Goal: Task Accomplishment & Management: Use online tool/utility

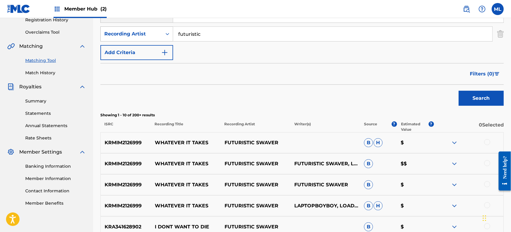
scroll to position [89, 0]
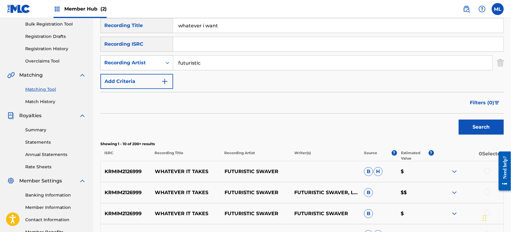
click at [154, 63] on div "Recording Artist" at bounding box center [131, 62] width 54 height 7
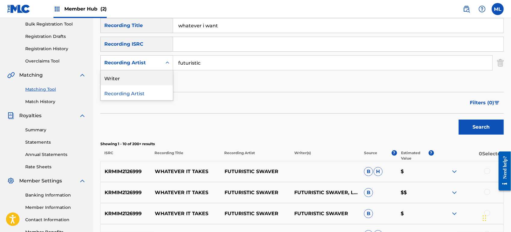
click at [145, 79] on div "Writer" at bounding box center [137, 77] width 72 height 15
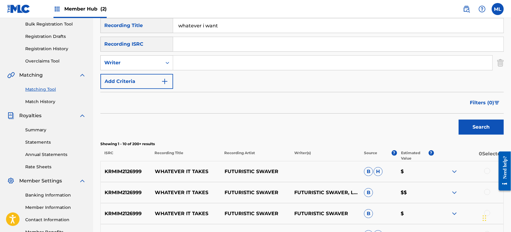
click at [191, 65] on input "Search Form" at bounding box center [332, 63] width 319 height 14
type input "[PERSON_NAME]"
click at [459, 120] on button "Search" at bounding box center [481, 127] width 45 height 15
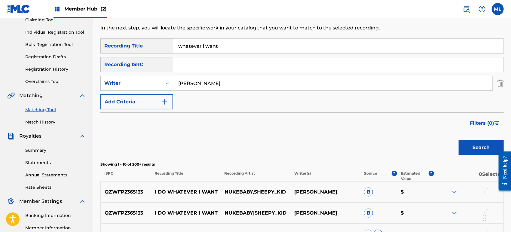
scroll to position [0, 0]
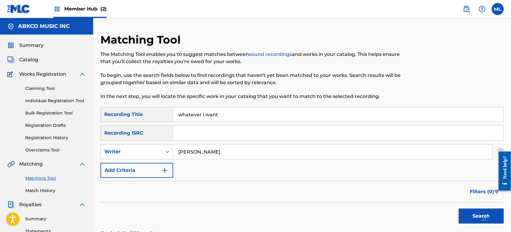
drag, startPoint x: 212, startPoint y: 114, endPoint x: 160, endPoint y: 111, distance: 52.1
click at [160, 111] on div "SearchWithCriteriab611f651-2659-4a15-bd91-02e218d1d1b1 Recording Title whatever…" at bounding box center [301, 114] width 403 height 15
type input "goals"
click at [459, 209] on button "Search" at bounding box center [481, 216] width 45 height 15
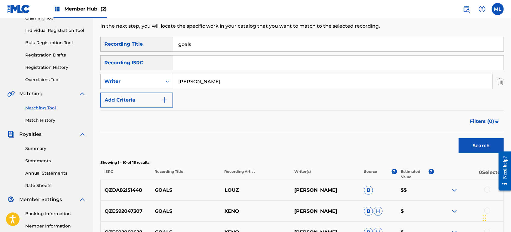
scroll to position [67, 0]
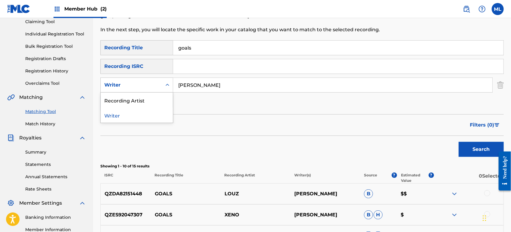
click at [154, 86] on div "Writer" at bounding box center [131, 84] width 54 height 7
click at [135, 100] on div "Recording Artist" at bounding box center [137, 100] width 72 height 15
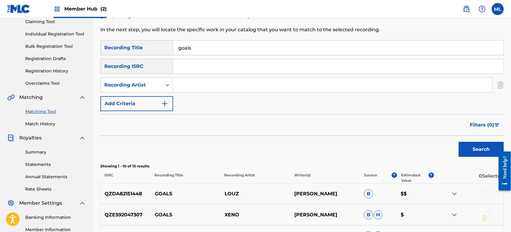
click at [220, 85] on input "Search Form" at bounding box center [332, 85] width 319 height 14
type input "futuristic"
click at [465, 149] on button "Search" at bounding box center [481, 149] width 45 height 15
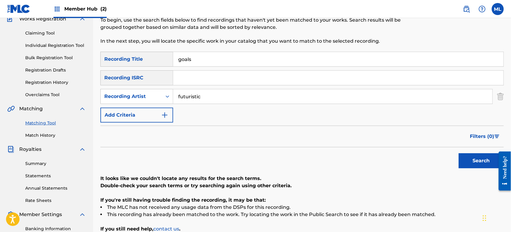
scroll to position [17, 0]
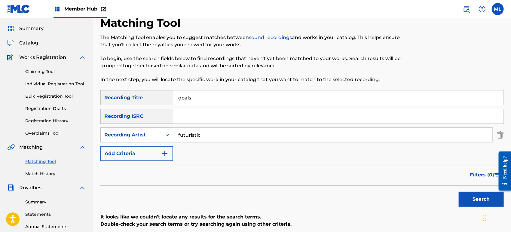
drag, startPoint x: 195, startPoint y: 99, endPoint x: 166, endPoint y: 97, distance: 29.2
click at [166, 97] on div "SearchWithCriteriab611f651-2659-4a15-bd91-02e218d1d1b1 Recording Title goals" at bounding box center [301, 97] width 403 height 15
click at [459, 192] on button "Search" at bounding box center [481, 199] width 45 height 15
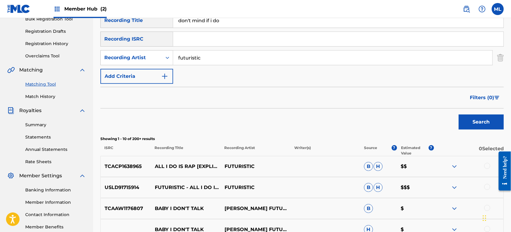
scroll to position [0, 0]
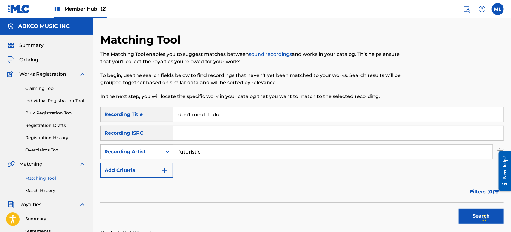
click at [205, 116] on input "don't mind if i do" at bounding box center [338, 114] width 330 height 14
type input "b"
type input "bittersweet goodbye"
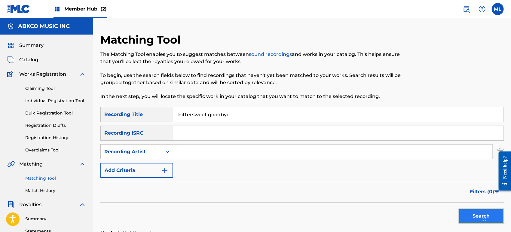
click at [463, 214] on button "Search" at bounding box center [481, 216] width 45 height 15
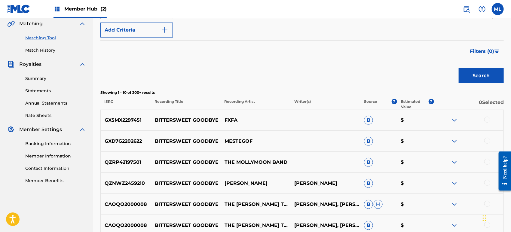
scroll to position [150, 0]
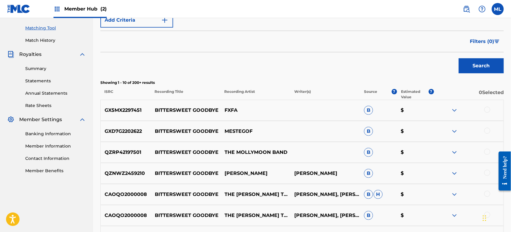
click at [453, 195] on img at bounding box center [454, 194] width 7 height 7
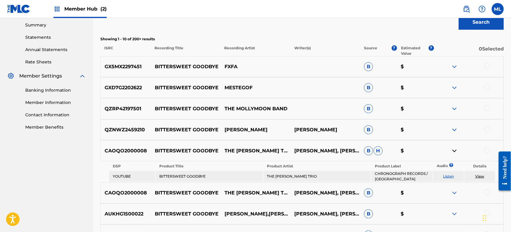
scroll to position [195, 0]
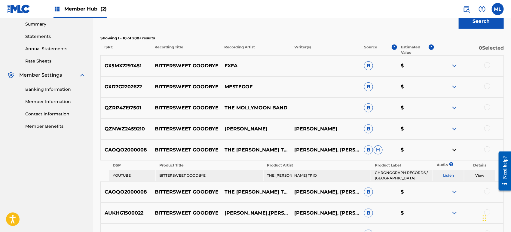
click at [448, 174] on link "Listen" at bounding box center [448, 175] width 11 height 5
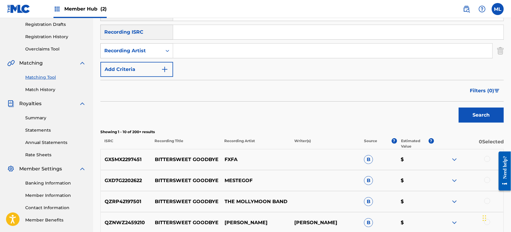
scroll to position [100, 0]
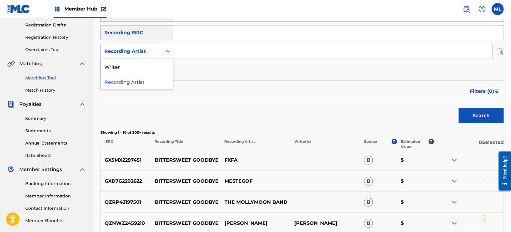
click at [163, 52] on div "Search Form" at bounding box center [167, 51] width 11 height 11
click at [158, 64] on div "Writer" at bounding box center [137, 66] width 72 height 15
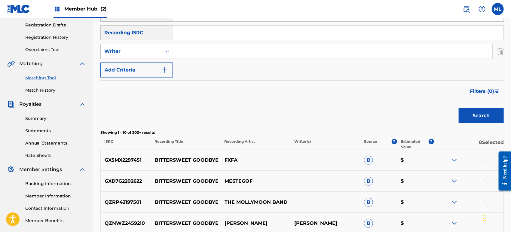
click at [203, 55] on input "Search Form" at bounding box center [332, 51] width 319 height 14
type input "[PERSON_NAME]"
click at [459, 108] on button "Search" at bounding box center [481, 115] width 45 height 15
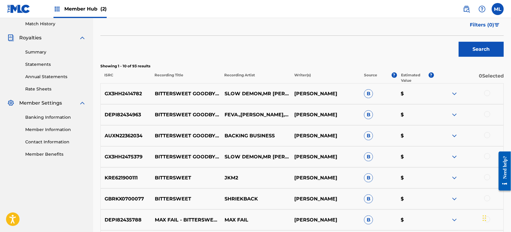
scroll to position [167, 0]
click at [484, 93] on div at bounding box center [487, 93] width 6 height 6
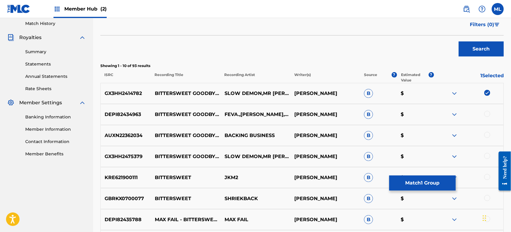
click at [486, 115] on div at bounding box center [487, 114] width 6 height 6
click at [486, 131] on div "AUXN22362034 BITTERSWEET GOODBYE - INSTRUMENTAL VERSION BACKING BUSINESS [PERSO…" at bounding box center [301, 135] width 403 height 21
click at [486, 135] on div at bounding box center [487, 135] width 6 height 6
click at [485, 158] on div at bounding box center [487, 156] width 6 height 6
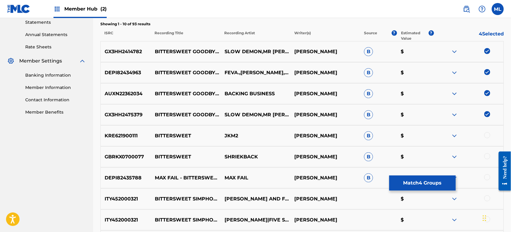
scroll to position [212, 0]
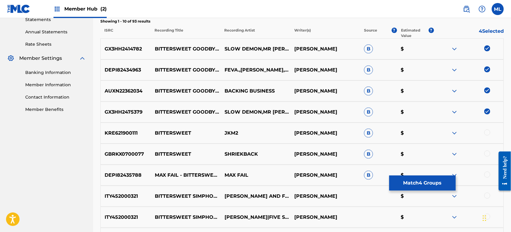
click at [486, 133] on div at bounding box center [487, 133] width 6 height 6
click at [489, 156] on div at bounding box center [487, 154] width 6 height 6
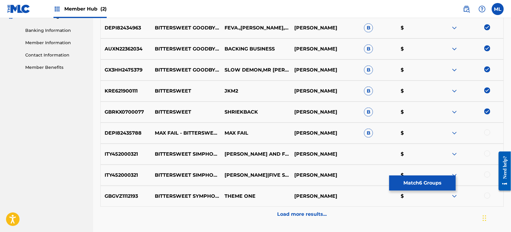
scroll to position [256, 0]
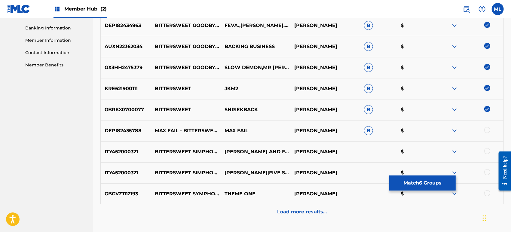
click at [489, 88] on img at bounding box center [487, 88] width 6 height 6
click at [487, 106] on img at bounding box center [487, 109] width 6 height 6
click at [488, 129] on div at bounding box center [487, 130] width 6 height 6
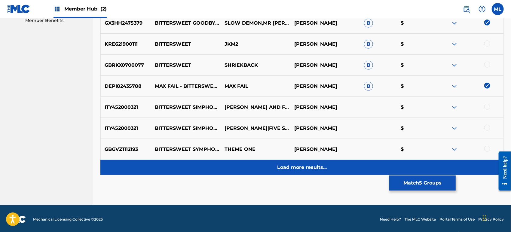
click at [279, 172] on div "Load more results..." at bounding box center [301, 167] width 403 height 15
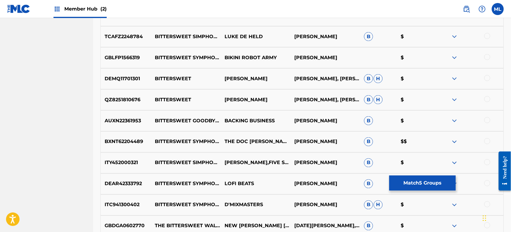
scroll to position [456, 0]
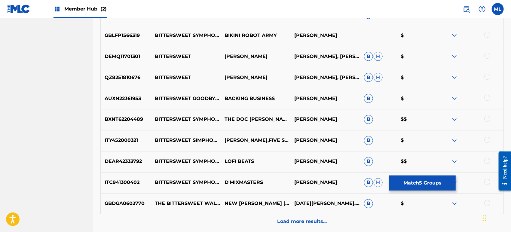
click at [488, 97] on div at bounding box center [487, 98] width 6 height 6
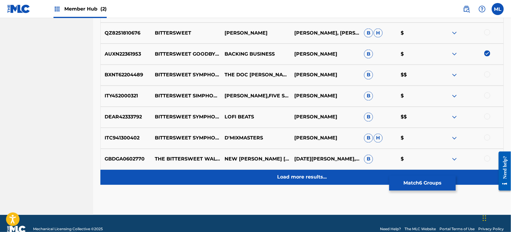
click at [292, 183] on div "Load more results..." at bounding box center [301, 177] width 403 height 15
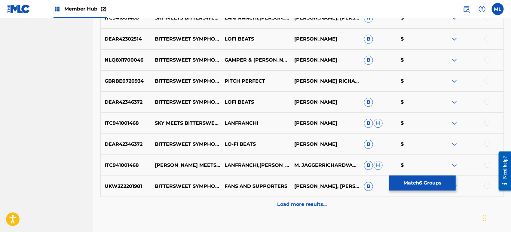
scroll to position [723, 0]
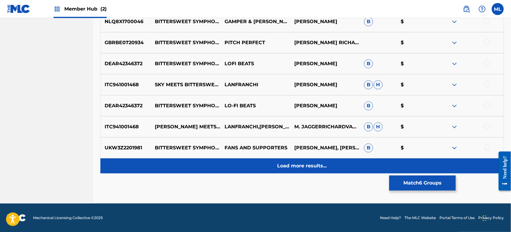
click at [283, 162] on p "Load more results..." at bounding box center [302, 165] width 50 height 7
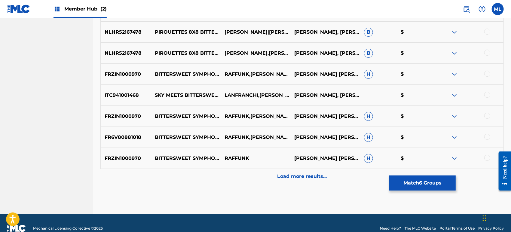
scroll to position [923, 0]
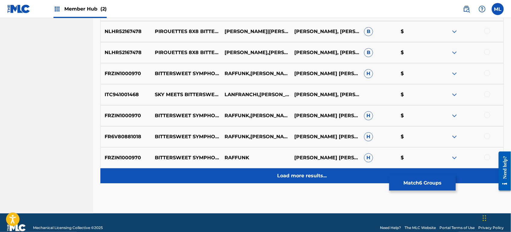
click at [301, 171] on div "Load more results..." at bounding box center [301, 175] width 403 height 15
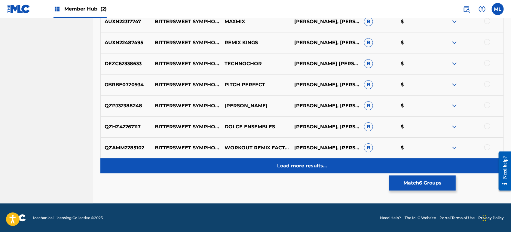
click at [309, 168] on p "Load more results..." at bounding box center [302, 165] width 50 height 7
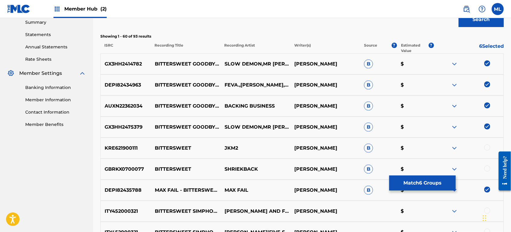
scroll to position [63, 0]
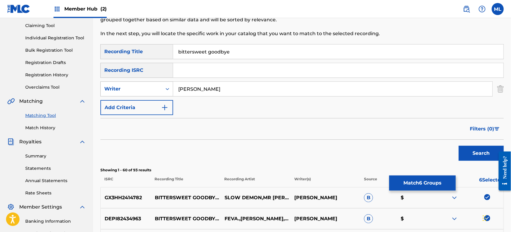
click at [155, 90] on div "Writer" at bounding box center [131, 88] width 54 height 7
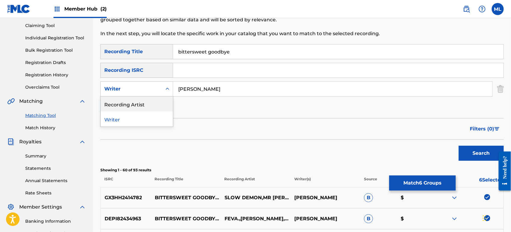
click at [142, 106] on div "Recording Artist" at bounding box center [137, 103] width 72 height 15
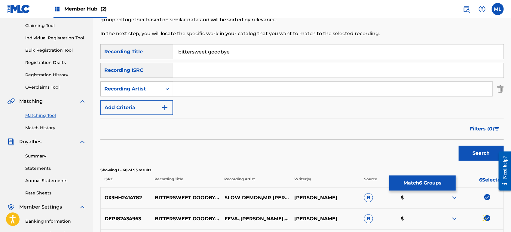
click at [202, 96] on input "Search Form" at bounding box center [332, 89] width 319 height 14
click at [199, 91] on input "Search Form" at bounding box center [332, 89] width 319 height 14
click at [459, 146] on button "Search" at bounding box center [481, 153] width 45 height 15
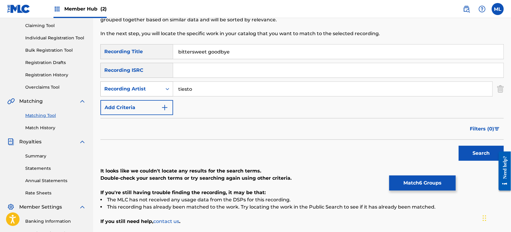
drag, startPoint x: 211, startPoint y: 90, endPoint x: 154, endPoint y: 90, distance: 56.2
click at [154, 90] on div "SearchWithCriteriaa2396809-8823-4a5e-8ccf-2fc3a1f80bba Recording Artist tiesto" at bounding box center [301, 88] width 403 height 15
type input "issey cross"
click at [459, 146] on button "Search" at bounding box center [481, 153] width 45 height 15
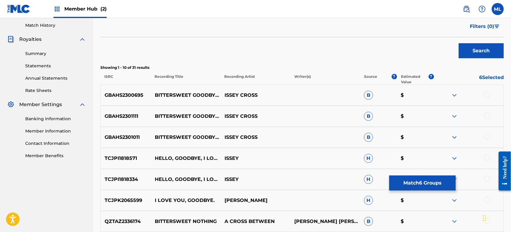
scroll to position [197, 0]
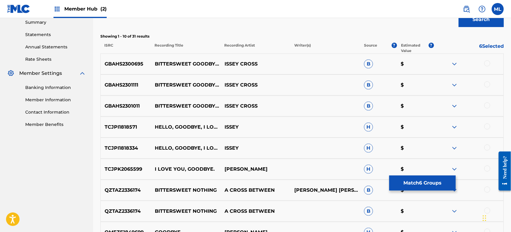
click at [486, 63] on div at bounding box center [487, 63] width 6 height 6
click at [489, 85] on div at bounding box center [487, 84] width 6 height 6
click at [489, 105] on div at bounding box center [487, 105] width 6 height 6
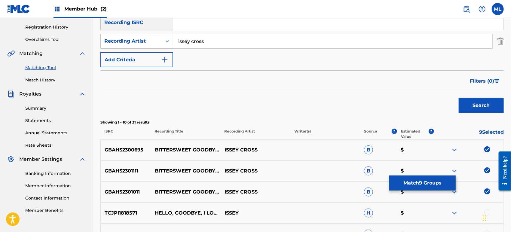
scroll to position [85, 0]
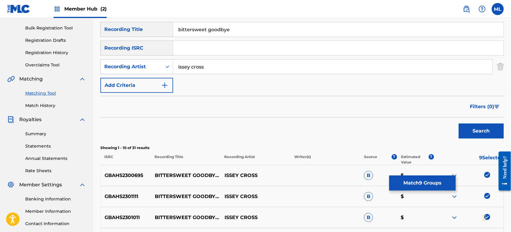
click at [156, 67] on div "Recording Artist" at bounding box center [131, 66] width 54 height 7
click at [145, 79] on div "Writer" at bounding box center [137, 81] width 72 height 15
click at [194, 69] on input "Search Form" at bounding box center [332, 66] width 319 height 14
type input "s"
type input "issey cross"
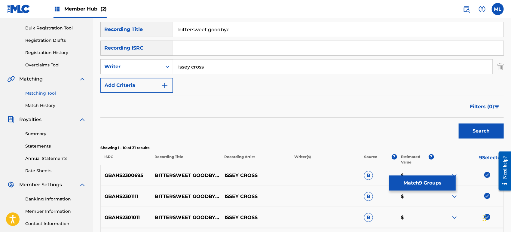
click at [459, 123] on button "Search" at bounding box center [481, 130] width 45 height 15
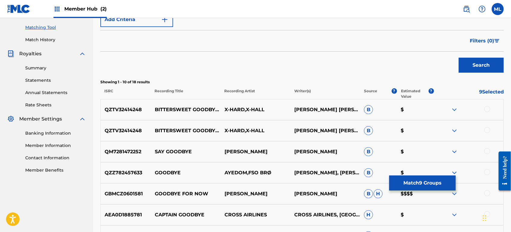
scroll to position [152, 0]
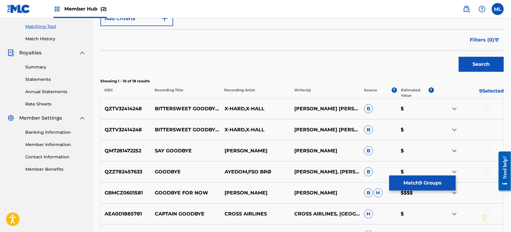
click at [485, 108] on div at bounding box center [487, 108] width 6 height 6
click at [486, 131] on div at bounding box center [487, 129] width 6 height 6
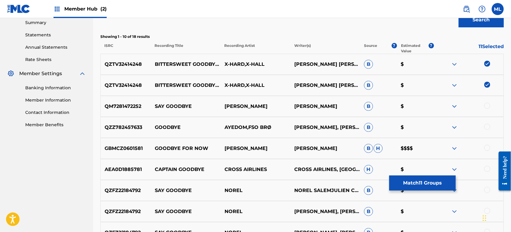
scroll to position [197, 0]
click at [406, 182] on button "Match 11 Groups" at bounding box center [422, 182] width 66 height 15
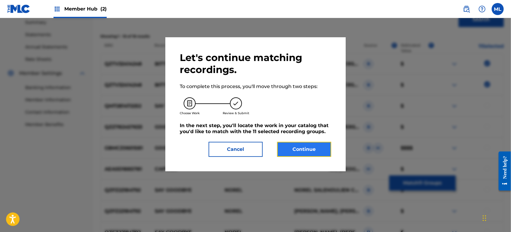
click at [293, 148] on button "Continue" at bounding box center [304, 149] width 54 height 15
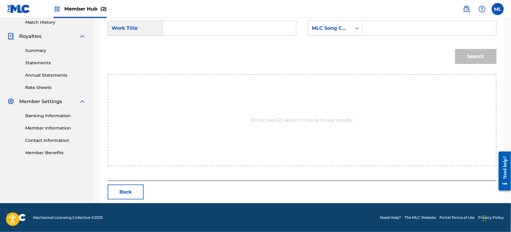
scroll to position [168, 0]
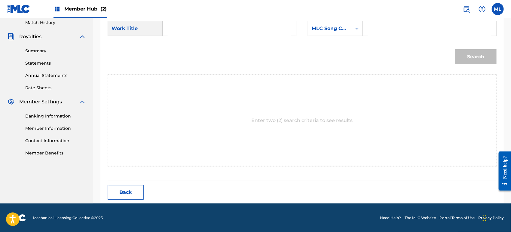
click at [200, 35] on input "Search Form" at bounding box center [229, 28] width 123 height 14
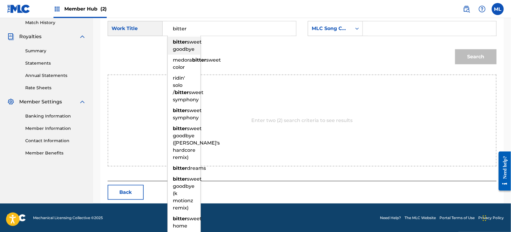
click at [192, 46] on div "bitter sweet goodbye" at bounding box center [184, 46] width 33 height 18
type input "bittersweet goodbye"
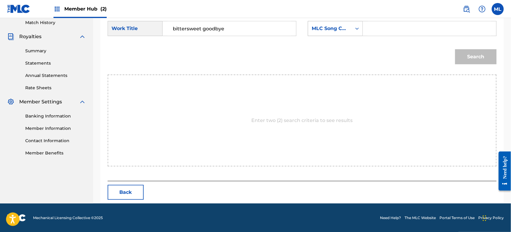
click at [317, 34] on div "MLC Song Code" at bounding box center [335, 28] width 55 height 15
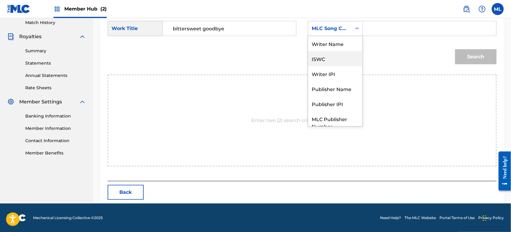
scroll to position [0, 0]
click at [317, 41] on div "Writer Name" at bounding box center [335, 43] width 54 height 15
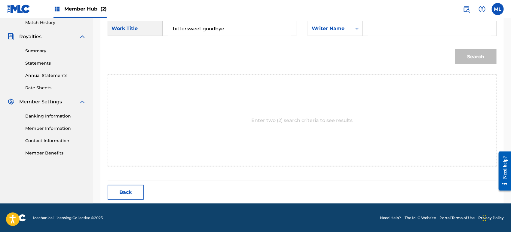
click at [376, 28] on input "Search Form" at bounding box center [429, 28] width 123 height 14
type input "ashcr"
click at [464, 54] on button "Search" at bounding box center [475, 56] width 41 height 15
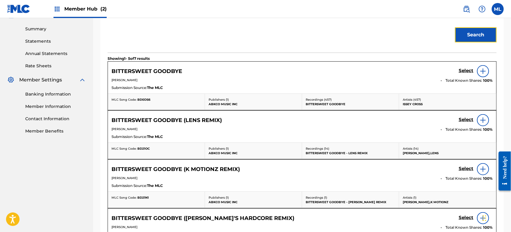
scroll to position [145, 0]
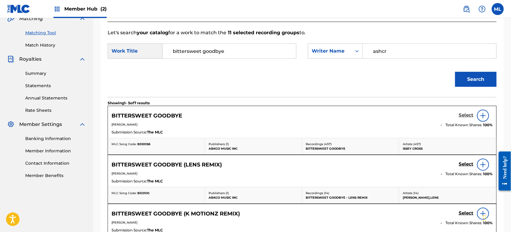
click at [463, 112] on h5 "Select" at bounding box center [466, 115] width 15 height 6
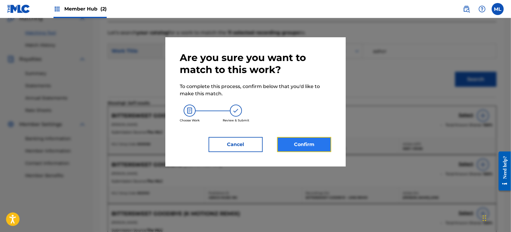
click at [320, 139] on button "Confirm" at bounding box center [304, 144] width 54 height 15
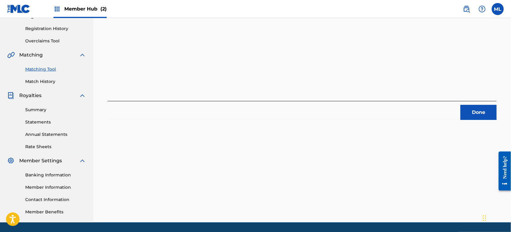
scroll to position [39, 0]
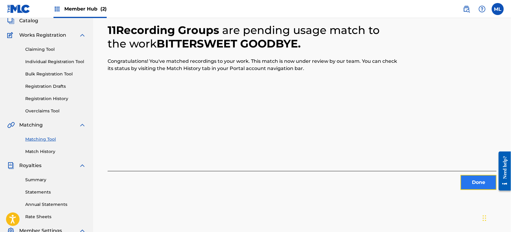
click at [482, 183] on button "Done" at bounding box center [478, 182] width 36 height 15
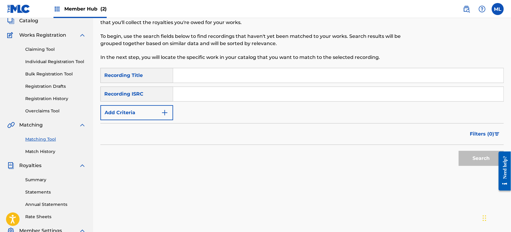
click at [180, 78] on input "Search Form" at bounding box center [338, 75] width 330 height 14
type input "red flags"
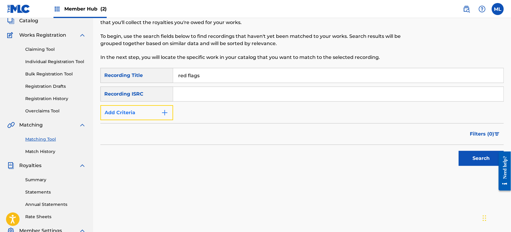
click at [150, 108] on button "Add Criteria" at bounding box center [136, 112] width 73 height 15
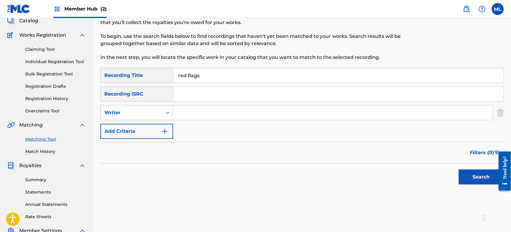
click at [151, 112] on div "Writer" at bounding box center [131, 112] width 54 height 7
click at [160, 130] on div "Recording Artist" at bounding box center [137, 127] width 72 height 15
click at [194, 115] on input "Search Form" at bounding box center [332, 112] width 319 height 14
type input "x"
type input "gomey"
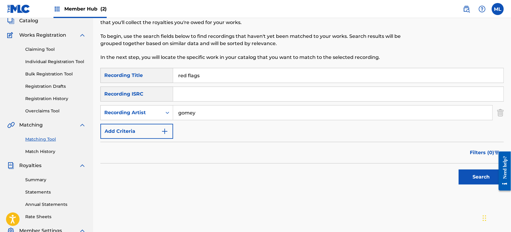
click at [459, 169] on button "Search" at bounding box center [481, 176] width 45 height 15
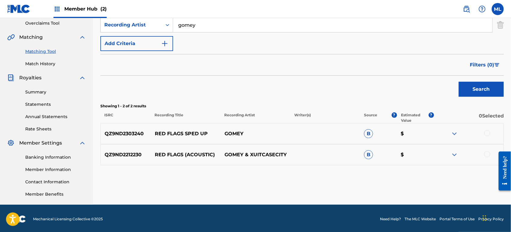
scroll to position [128, 0]
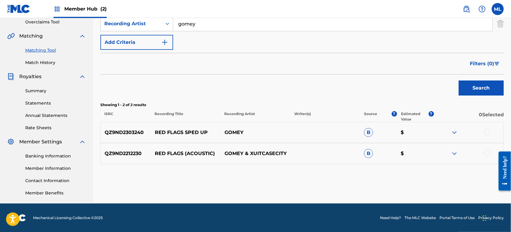
click at [488, 131] on div at bounding box center [487, 132] width 6 height 6
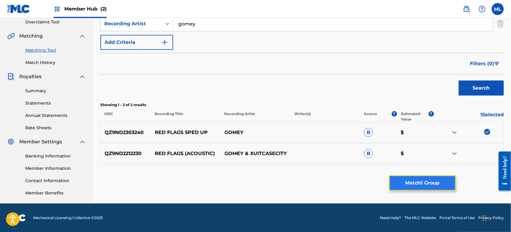
click at [432, 180] on button "Match 1 Group" at bounding box center [422, 182] width 66 height 15
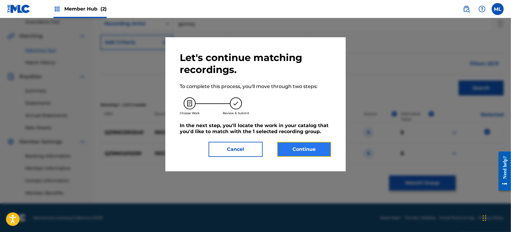
click at [301, 154] on button "Continue" at bounding box center [304, 149] width 54 height 15
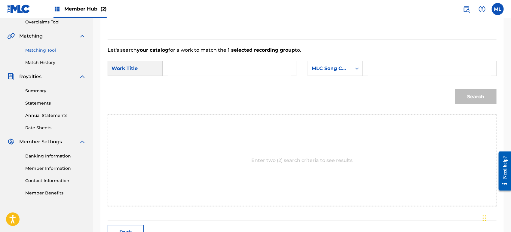
click at [163, 66] on div "Search Form" at bounding box center [230, 68] width 134 height 15
click at [167, 69] on div "Search Form" at bounding box center [230, 68] width 134 height 15
click at [177, 70] on input "Search Form" at bounding box center [229, 68] width 123 height 14
type input "red flags"
click at [322, 67] on div "MLC Song Code" at bounding box center [330, 68] width 36 height 7
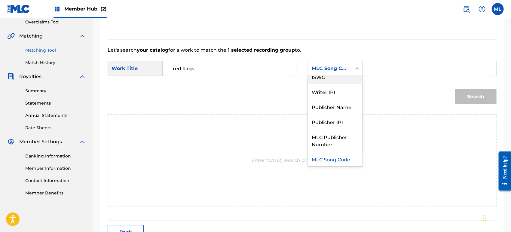
scroll to position [0, 0]
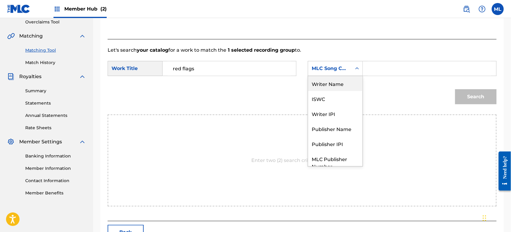
click at [325, 86] on div "Writer Name" at bounding box center [335, 83] width 54 height 15
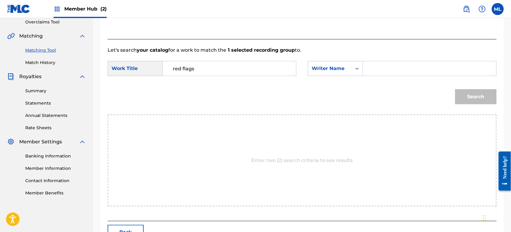
click at [367, 67] on div "Search Form" at bounding box center [430, 68] width 134 height 15
click at [386, 69] on input "Search Form" at bounding box center [429, 68] width 123 height 14
type input "[PERSON_NAME]"
click at [455, 89] on button "Search" at bounding box center [475, 96] width 41 height 15
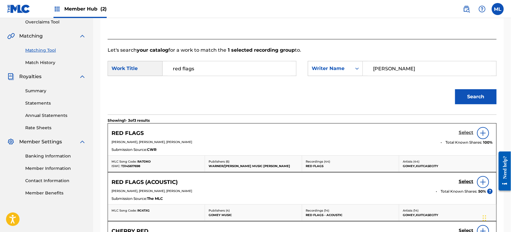
click at [467, 136] on link "Select" at bounding box center [466, 133] width 15 height 7
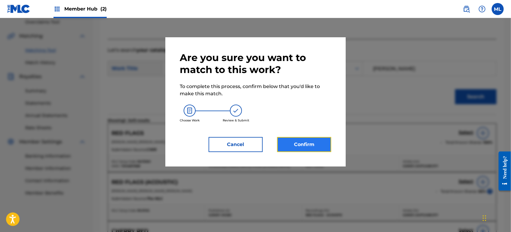
click at [328, 139] on button "Confirm" at bounding box center [304, 144] width 54 height 15
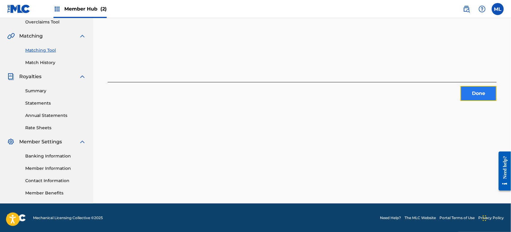
click at [472, 93] on button "Done" at bounding box center [478, 93] width 36 height 15
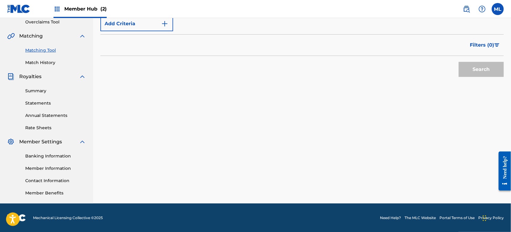
scroll to position [61, 0]
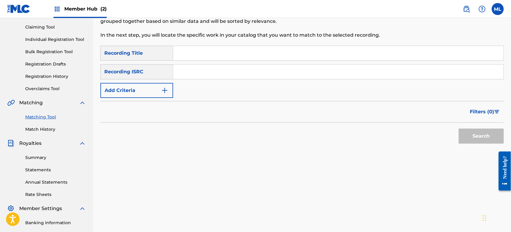
click at [218, 62] on div "SearchWithCriteriab611f651-2659-4a15-bd91-02e218d1d1b1 Recording Title SearchWi…" at bounding box center [301, 72] width 403 height 52
click at [215, 54] on input "Search Form" at bounding box center [338, 53] width 330 height 14
type input "red flags"
click at [218, 77] on input "Search Form" at bounding box center [338, 72] width 330 height 14
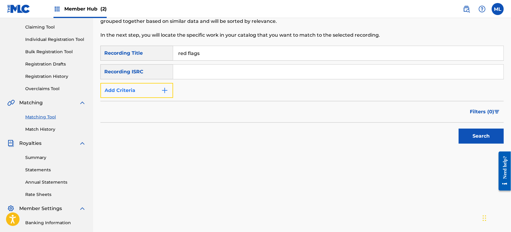
click at [142, 97] on button "Add Criteria" at bounding box center [136, 90] width 73 height 15
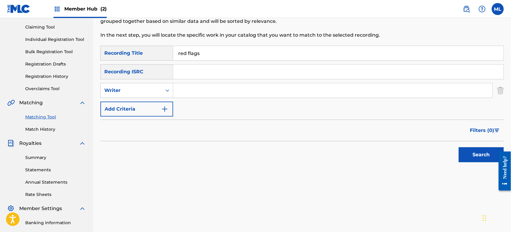
click at [180, 92] on input "Search Form" at bounding box center [332, 90] width 319 height 14
type input "[PERSON_NAME]"
click at [459, 147] on button "Search" at bounding box center [481, 154] width 45 height 15
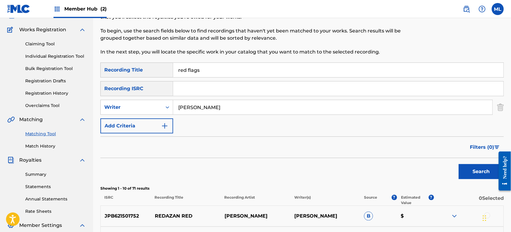
scroll to position [0, 0]
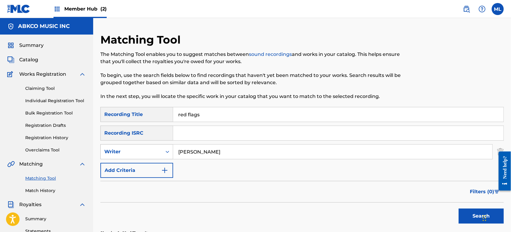
click at [140, 151] on div "Writer" at bounding box center [131, 151] width 54 height 7
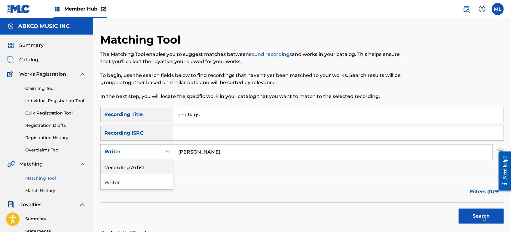
click at [135, 168] on div "Recording Artist" at bounding box center [137, 166] width 72 height 15
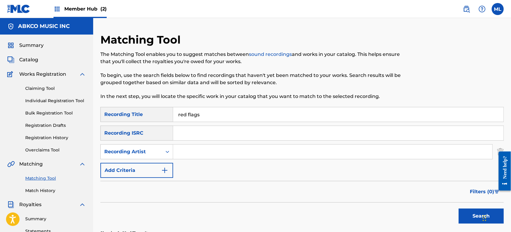
click at [204, 152] on input "Search Form" at bounding box center [332, 152] width 319 height 14
type input "gomey"
click at [459, 209] on button "Search" at bounding box center [481, 216] width 45 height 15
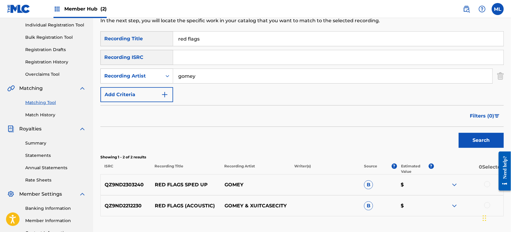
scroll to position [128, 0]
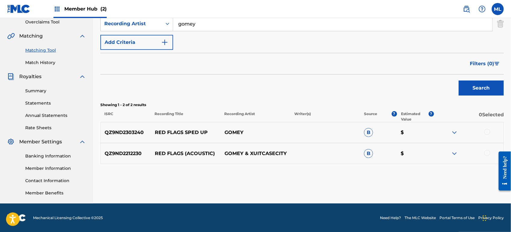
click at [486, 153] on div at bounding box center [487, 153] width 6 height 6
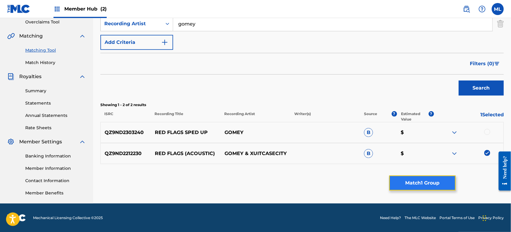
click at [429, 182] on button "Match 1 Group" at bounding box center [422, 182] width 66 height 15
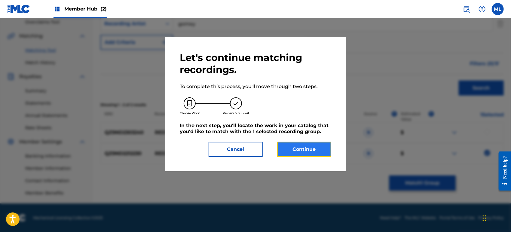
click at [306, 149] on button "Continue" at bounding box center [304, 149] width 54 height 15
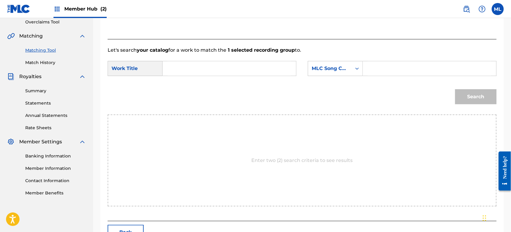
click at [237, 73] on input "Search Form" at bounding box center [229, 68] width 123 height 14
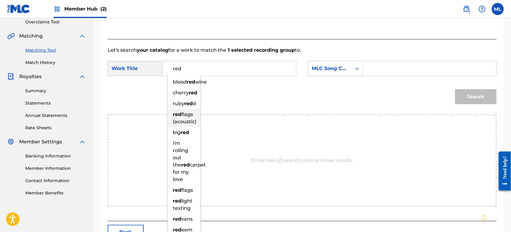
click at [185, 124] on span "flags (acoustic)" at bounding box center [184, 117] width 23 height 13
type input "red flags (acoustic)"
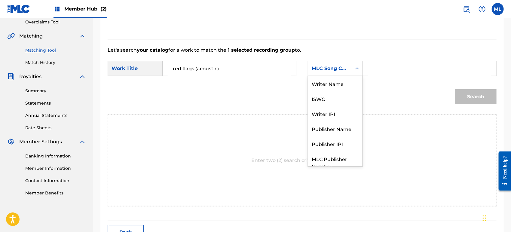
click at [331, 70] on div "MLC Song Code" at bounding box center [330, 68] width 36 height 7
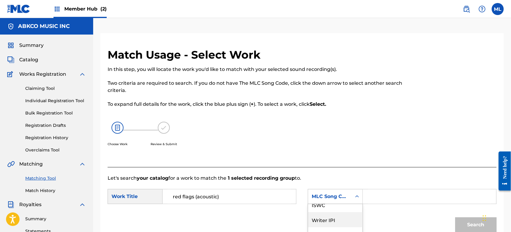
scroll to position [0, 0]
click at [339, 211] on div "Writer Name" at bounding box center [335, 211] width 54 height 15
click at [376, 199] on input "Search Form" at bounding box center [429, 196] width 123 height 14
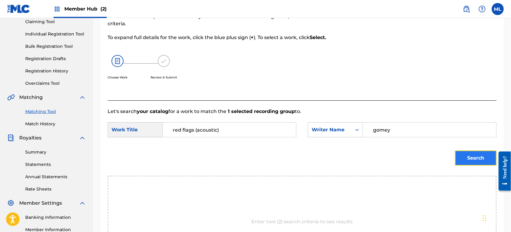
click at [460, 153] on button "Search" at bounding box center [475, 158] width 41 height 15
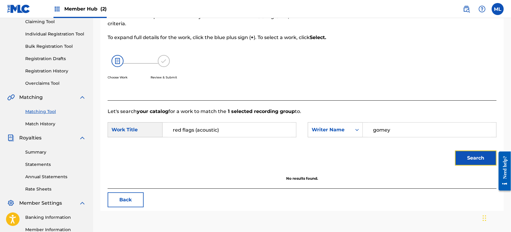
scroll to position [128, 0]
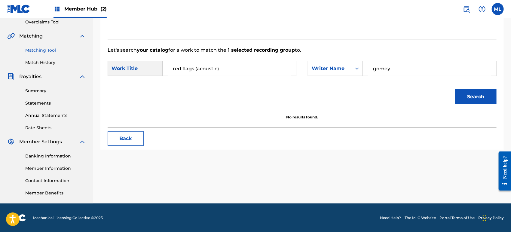
click at [387, 67] on input "gomey" at bounding box center [429, 68] width 123 height 14
type input "[PERSON_NAME]"
click at [455, 89] on button "Search" at bounding box center [475, 96] width 41 height 15
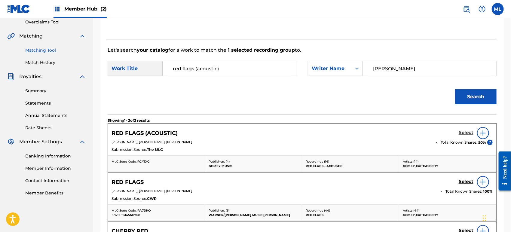
click at [463, 132] on h5 "Select" at bounding box center [466, 133] width 15 height 6
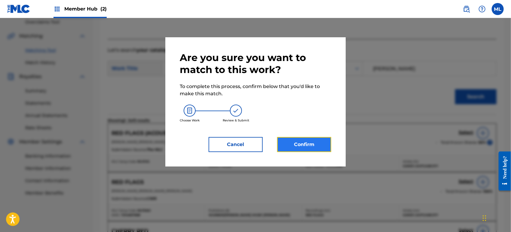
click at [318, 146] on button "Confirm" at bounding box center [304, 144] width 54 height 15
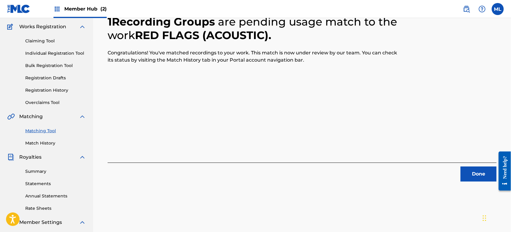
scroll to position [22, 0]
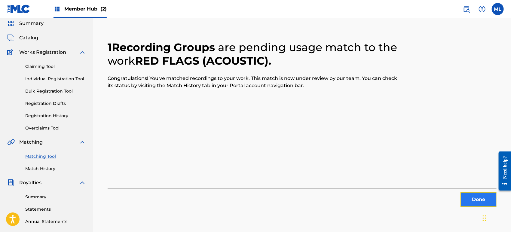
click at [480, 197] on button "Done" at bounding box center [478, 199] width 36 height 15
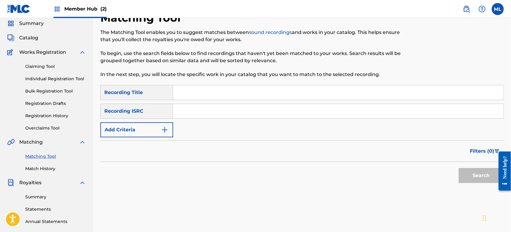
click at [188, 93] on input "Search Form" at bounding box center [338, 92] width 330 height 14
type input "red flags"
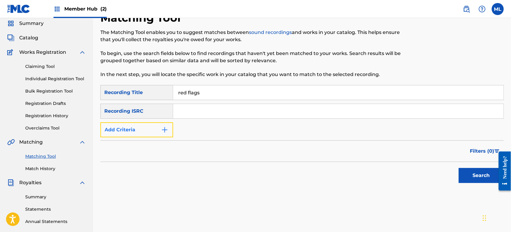
click at [137, 129] on button "Add Criteria" at bounding box center [136, 129] width 73 height 15
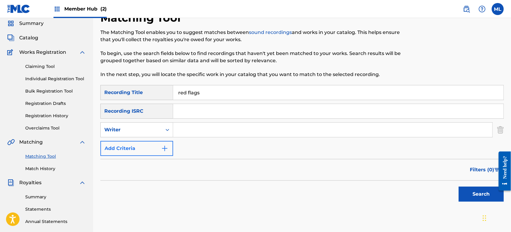
click at [137, 129] on div "Writer" at bounding box center [131, 129] width 54 height 7
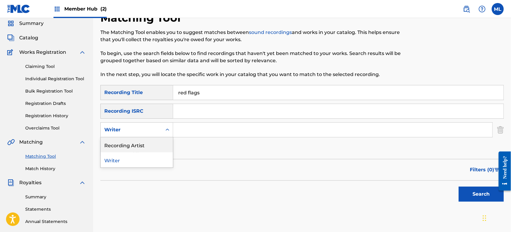
click at [152, 145] on div "Recording Artist" at bounding box center [137, 144] width 72 height 15
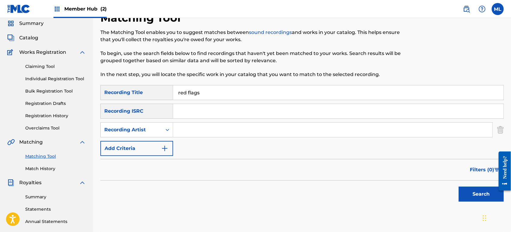
click at [190, 132] on input "Search Form" at bounding box center [332, 130] width 319 height 14
type input "xuitcase"
click at [459, 187] on button "Search" at bounding box center [481, 194] width 45 height 15
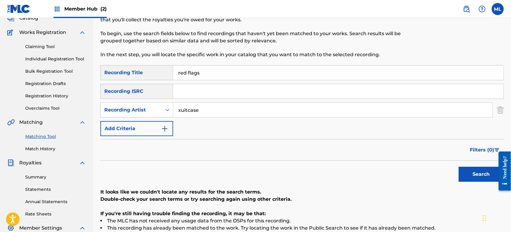
scroll to position [0, 0]
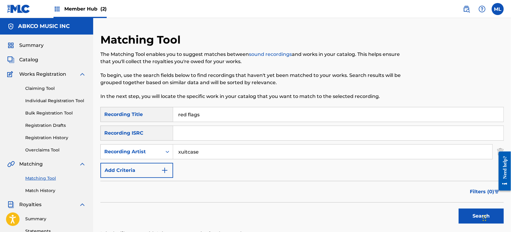
drag, startPoint x: 212, startPoint y: 120, endPoint x: 161, endPoint y: 118, distance: 50.2
click at [161, 118] on div "SearchWithCriteriab611f651-2659-4a15-bd91-02e218d1d1b1 Recording Title red flags" at bounding box center [301, 114] width 403 height 15
paste input "from Safety Not Guaranteed"
drag, startPoint x: 190, startPoint y: 113, endPoint x: 142, endPoint y: 112, distance: 48.1
click at [142, 112] on div "SearchWithCriteriab611f651-2659-4a15-bd91-02e218d1d1b1 Recording Title from Saf…" at bounding box center [301, 114] width 403 height 15
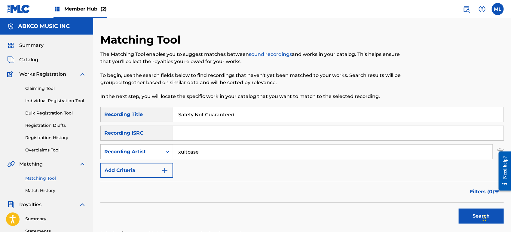
type input "Safety Not Guaranteed"
click at [472, 218] on button "Search" at bounding box center [481, 216] width 45 height 15
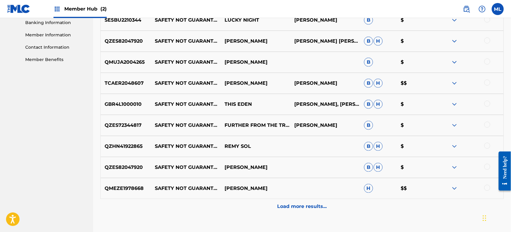
scroll to position [262, 0]
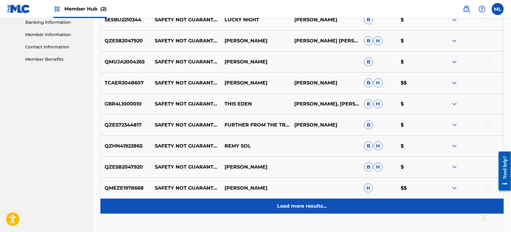
click at [287, 208] on p "Load more results..." at bounding box center [302, 206] width 50 height 7
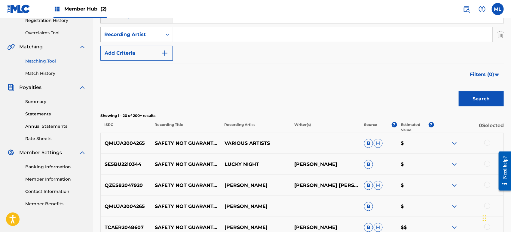
scroll to position [84, 0]
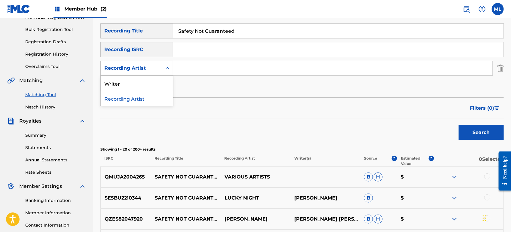
click at [143, 65] on div "Recording Artist" at bounding box center [131, 68] width 54 height 7
click at [144, 83] on div "Writer" at bounding box center [137, 83] width 72 height 15
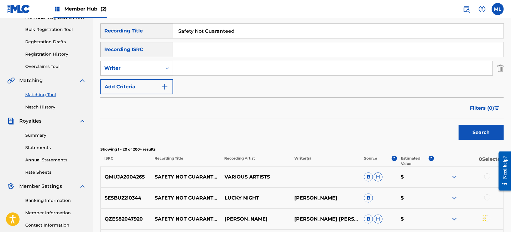
drag, startPoint x: 151, startPoint y: 77, endPoint x: 220, endPoint y: 62, distance: 69.8
click at [220, 62] on input "Search Form" at bounding box center [332, 68] width 319 height 14
click at [459, 125] on button "Search" at bounding box center [481, 132] width 45 height 15
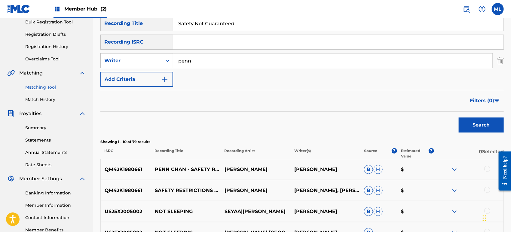
scroll to position [39, 0]
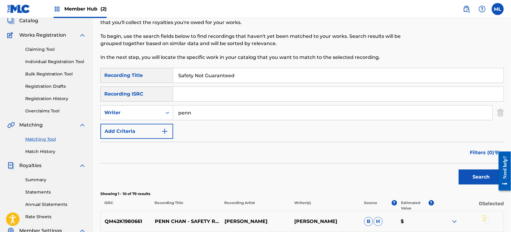
click at [190, 73] on input "Safety Not Guaranteed" at bounding box center [338, 75] width 330 height 14
click at [196, 111] on input "penn" at bounding box center [332, 112] width 319 height 14
type input "[PERSON_NAME]"
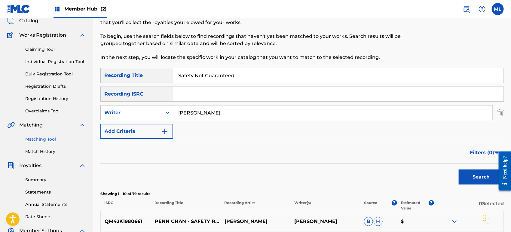
click at [222, 76] on input "Safety Not Guaranteed" at bounding box center [338, 75] width 330 height 14
drag, startPoint x: 246, startPoint y: 76, endPoint x: 151, endPoint y: 75, distance: 95.0
click at [151, 75] on div "SearchWithCriteriab611f651-2659-4a15-bd91-02e218d1d1b1 Recording Title Safety N…" at bounding box center [301, 75] width 403 height 15
click at [459, 169] on button "Search" at bounding box center [481, 176] width 45 height 15
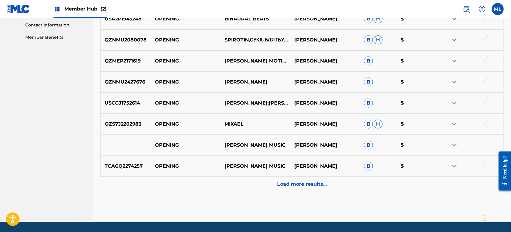
scroll to position [302, 0]
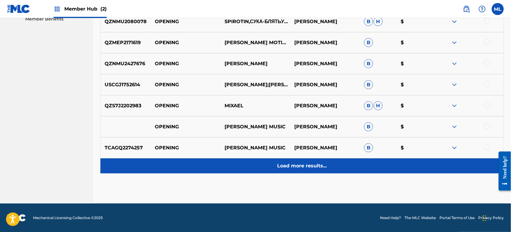
click at [267, 172] on div "Load more results..." at bounding box center [301, 165] width 403 height 15
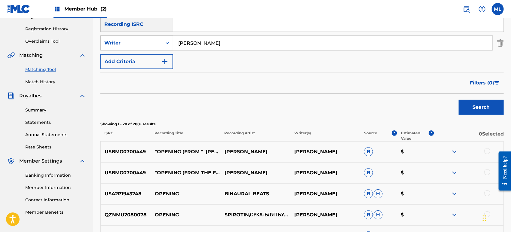
scroll to position [57, 0]
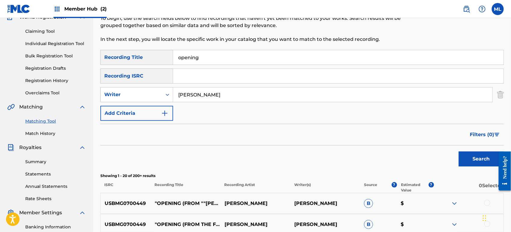
drag, startPoint x: 203, startPoint y: 57, endPoint x: 166, endPoint y: 55, distance: 37.3
click at [166, 55] on div "SearchWithCriteriab611f651-2659-4a15-bd91-02e218d1d1b1 Recording Title opening" at bounding box center [301, 57] width 403 height 15
click at [459, 151] on button "Search" at bounding box center [481, 158] width 45 height 15
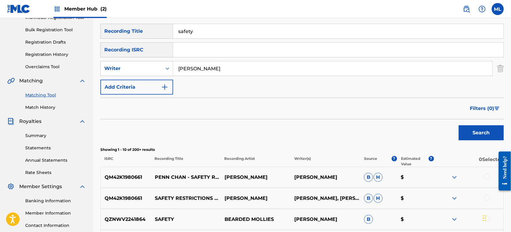
scroll to position [13, 0]
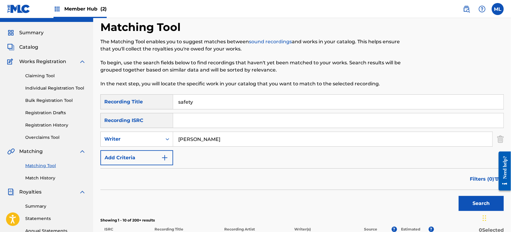
drag, startPoint x: 209, startPoint y: 102, endPoint x: 164, endPoint y: 102, distance: 44.5
click at [164, 102] on div "SearchWithCriteriab611f651-2659-4a15-bd91-02e218d1d1b1 Recording Title safety" at bounding box center [301, 101] width 403 height 15
type input "when a boy falls in love"
type input "[PERSON_NAME]"
click at [459, 196] on button "Search" at bounding box center [481, 203] width 45 height 15
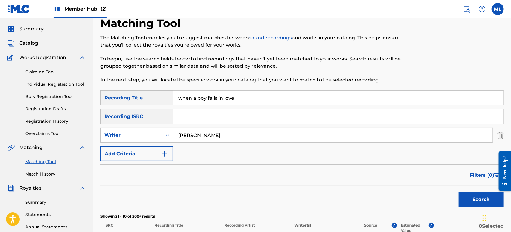
scroll to position [124, 0]
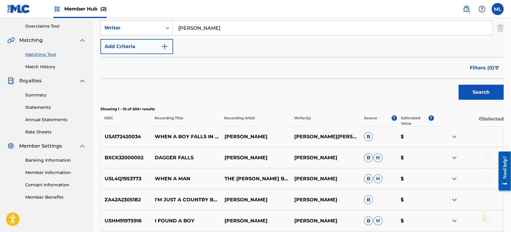
click at [489, 136] on div at bounding box center [487, 136] width 6 height 6
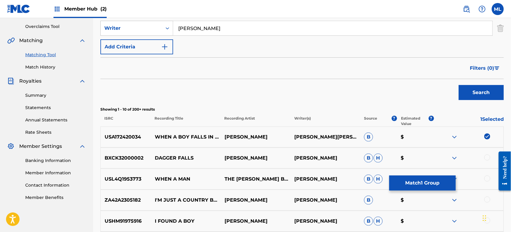
scroll to position [102, 0]
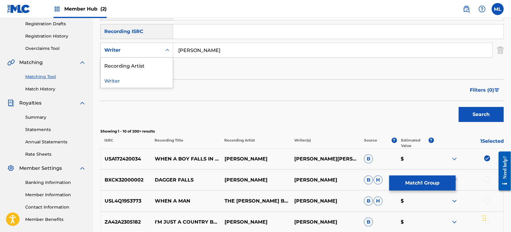
click at [150, 53] on div "Writer" at bounding box center [131, 50] width 54 height 7
click at [134, 66] on div "Recording Artist" at bounding box center [137, 65] width 72 height 15
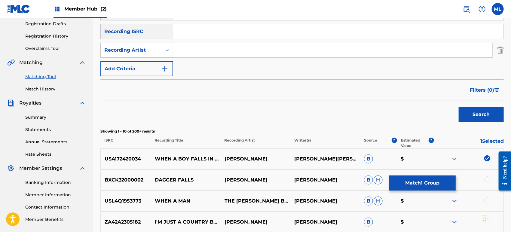
click at [218, 53] on input "Search Form" at bounding box center [332, 50] width 319 height 14
type input "[PERSON_NAME]"
click at [459, 107] on button "Search" at bounding box center [481, 114] width 45 height 15
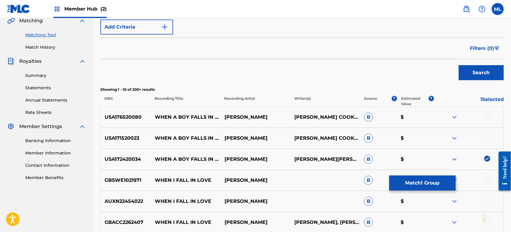
scroll to position [146, 0]
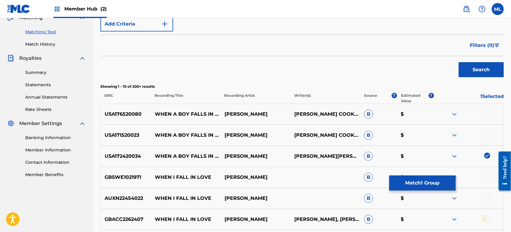
click at [486, 113] on div at bounding box center [487, 114] width 6 height 6
click at [486, 133] on div at bounding box center [487, 135] width 6 height 6
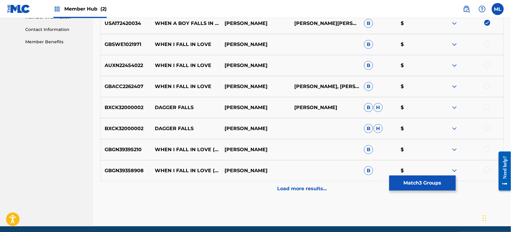
scroll to position [280, 0]
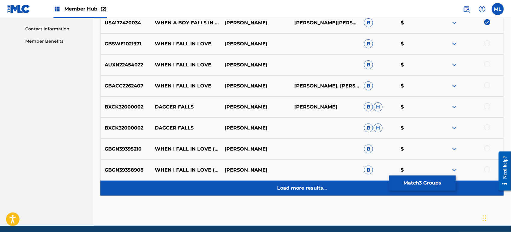
click at [279, 186] on p "Load more results..." at bounding box center [302, 187] width 50 height 7
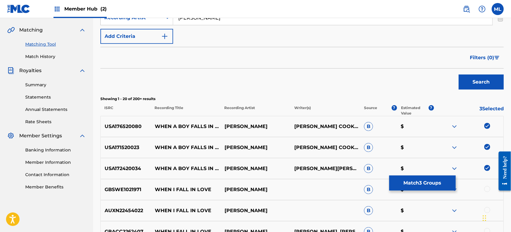
scroll to position [112, 0]
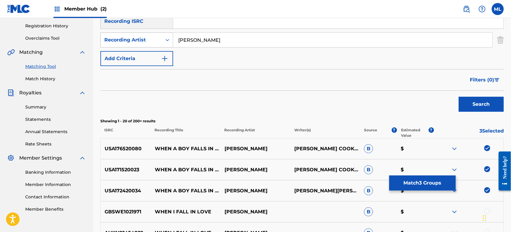
click at [135, 42] on div "Recording Artist" at bounding box center [131, 39] width 54 height 7
click at [135, 53] on div "Writer" at bounding box center [137, 54] width 72 height 15
click at [197, 38] on input "Search Form" at bounding box center [332, 40] width 319 height 14
type input "levert"
click at [459, 97] on button "Search" at bounding box center [481, 104] width 45 height 15
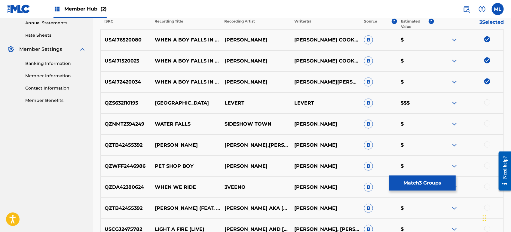
scroll to position [223, 0]
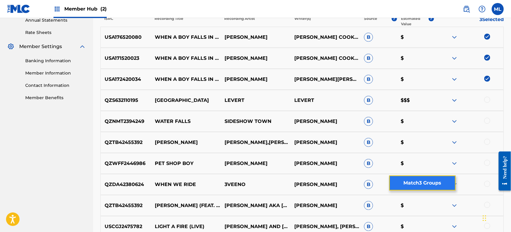
click at [408, 187] on button "Match 3 Groups" at bounding box center [422, 182] width 66 height 15
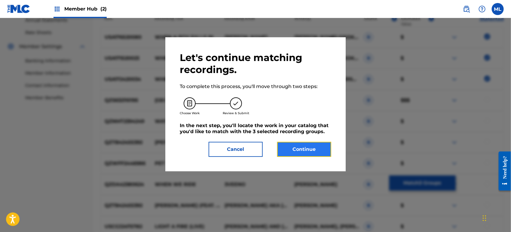
click at [295, 151] on button "Continue" at bounding box center [304, 149] width 54 height 15
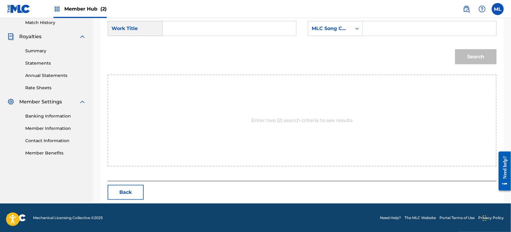
click at [181, 30] on input "Search Form" at bounding box center [229, 28] width 123 height 14
type input "when a boy falls in love"
drag, startPoint x: 315, startPoint y: 28, endPoint x: 318, endPoint y: 33, distance: 6.3
click at [317, 29] on div "MLC Song Code" at bounding box center [330, 28] width 36 height 7
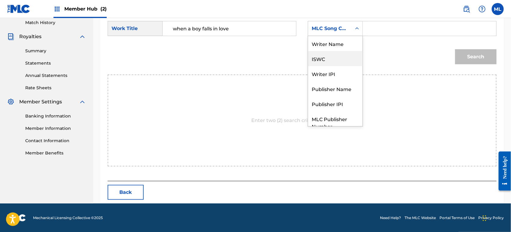
scroll to position [0, 0]
click at [324, 48] on div "Writer Name" at bounding box center [335, 43] width 54 height 15
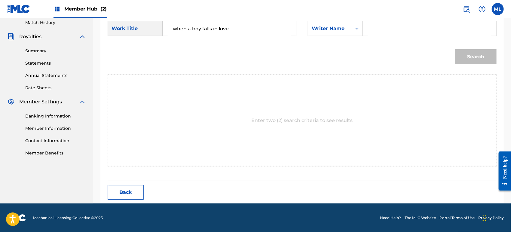
click at [365, 29] on div "Search Form" at bounding box center [430, 28] width 134 height 15
click at [374, 31] on input "Search Form" at bounding box center [429, 28] width 123 height 14
type input "[PERSON_NAME]"
click at [455, 49] on button "Search" at bounding box center [475, 56] width 41 height 15
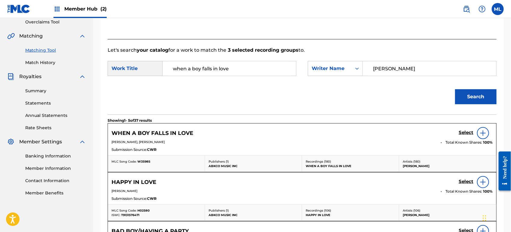
scroll to position [168, 0]
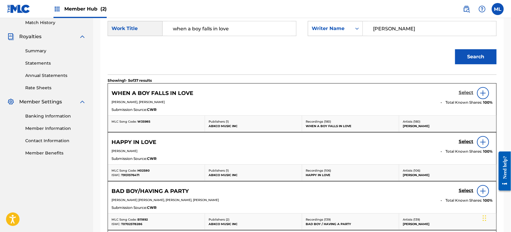
click at [459, 94] on h5 "Select" at bounding box center [466, 93] width 15 height 6
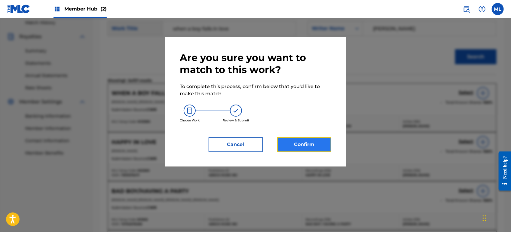
click at [297, 143] on button "Confirm" at bounding box center [304, 144] width 54 height 15
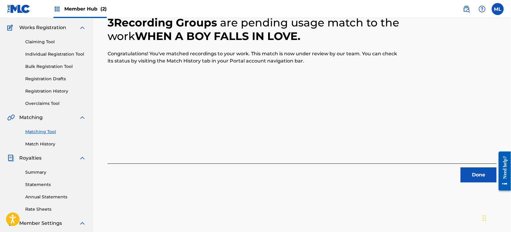
scroll to position [111, 0]
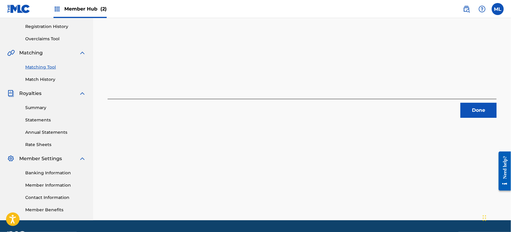
click at [471, 118] on div "3 Recording Groups are pending usage match to the work WHEN A BOY FALLS IN LOVE…" at bounding box center [302, 71] width 418 height 298
click at [468, 111] on button "Done" at bounding box center [478, 110] width 36 height 15
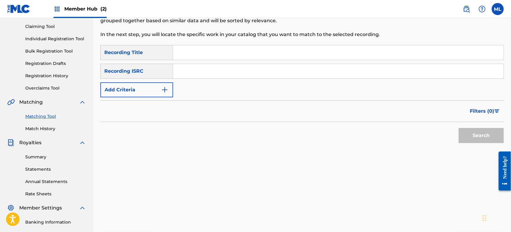
scroll to position [0, 0]
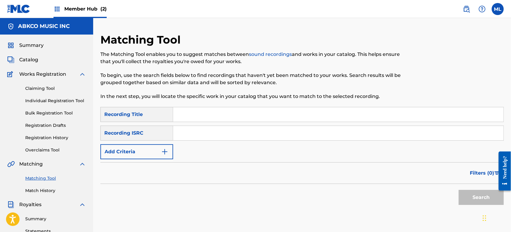
click at [203, 112] on input "Search Form" at bounding box center [338, 114] width 330 height 14
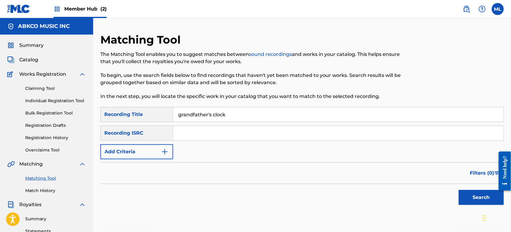
type input "grandfather's clock"
click at [459, 190] on button "Search" at bounding box center [481, 197] width 45 height 15
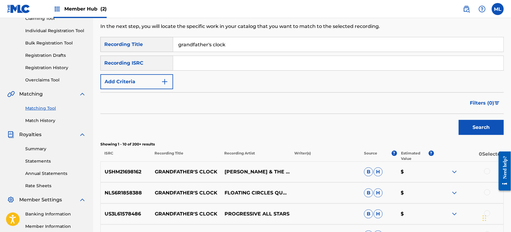
scroll to position [67, 0]
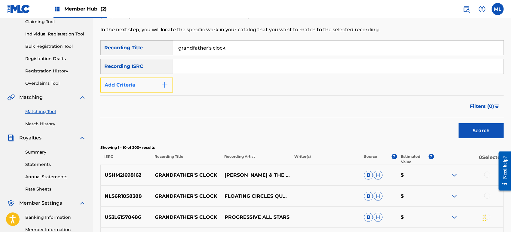
click at [140, 81] on button "Add Criteria" at bounding box center [136, 85] width 73 height 15
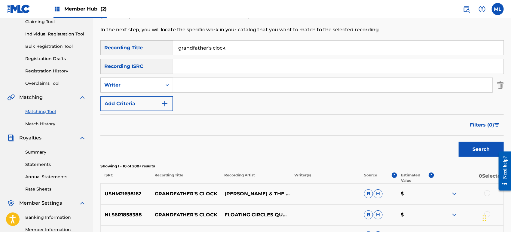
click at [188, 81] on input "Search Form" at bounding box center [332, 85] width 319 height 14
type input "[PERSON_NAME]"
click at [459, 142] on button "Search" at bounding box center [481, 149] width 45 height 15
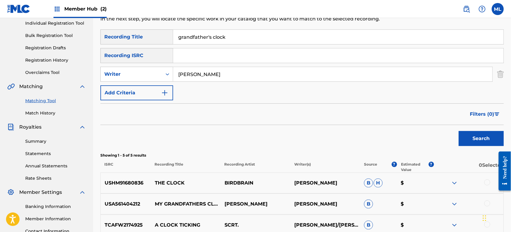
scroll to position [4, 0]
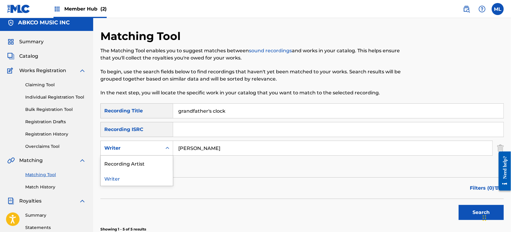
click at [149, 146] on div "Writer" at bounding box center [131, 148] width 54 height 7
click at [151, 162] on div "Recording Artist" at bounding box center [137, 163] width 72 height 15
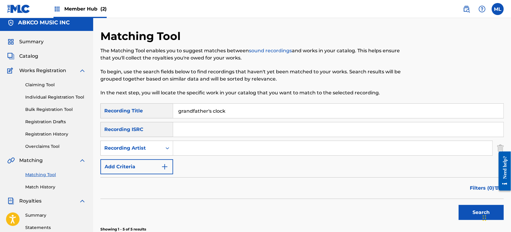
click at [199, 153] on input "Search Form" at bounding box center [332, 148] width 319 height 14
type input "[PERSON_NAME]"
click at [459, 205] on button "Search" at bounding box center [481, 212] width 45 height 15
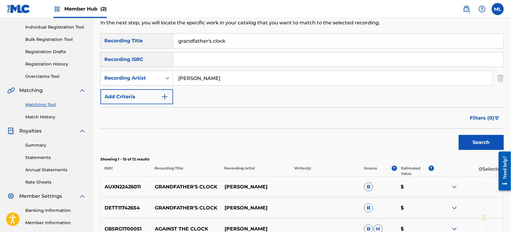
scroll to position [160, 0]
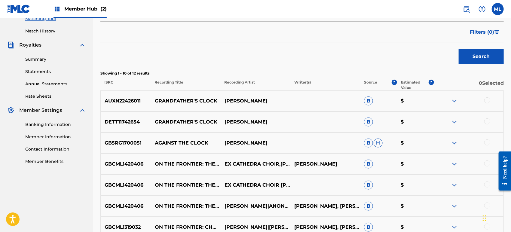
click at [487, 101] on div at bounding box center [487, 100] width 6 height 6
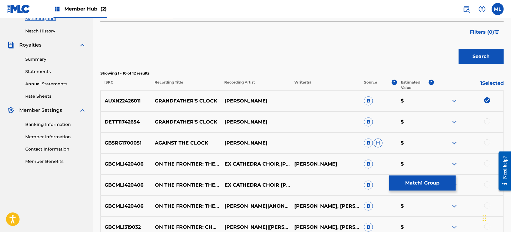
click at [489, 120] on div at bounding box center [487, 121] width 6 height 6
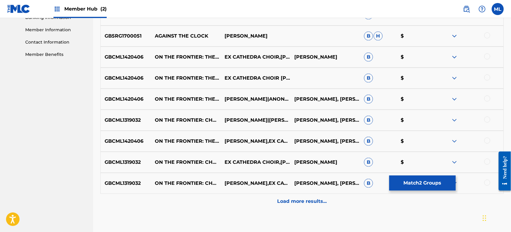
scroll to position [271, 0]
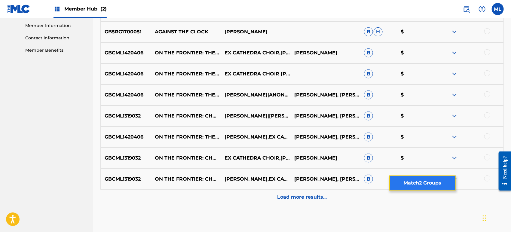
click at [421, 182] on button "Match 2 Groups" at bounding box center [422, 182] width 66 height 15
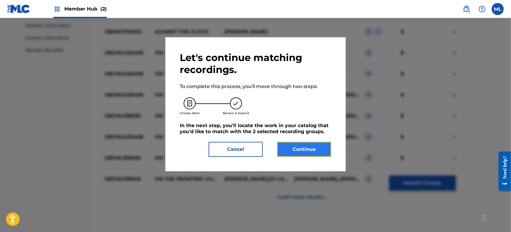
click at [322, 146] on button "Continue" at bounding box center [304, 149] width 54 height 15
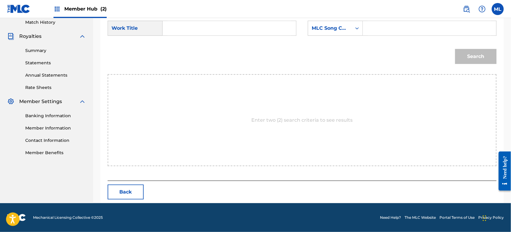
scroll to position [168, 0]
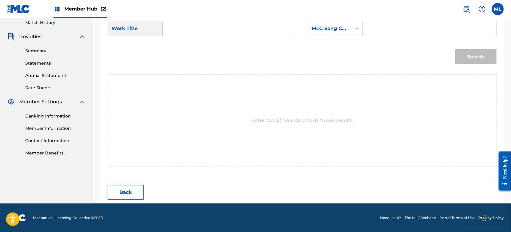
click at [172, 26] on input "Search Form" at bounding box center [229, 28] width 123 height 14
click at [183, 45] on div "grandf ather's clock" at bounding box center [184, 46] width 33 height 18
type input "grandfather's clock"
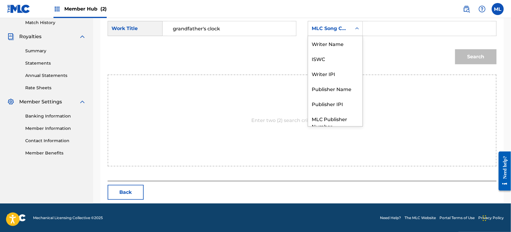
click at [342, 29] on div "MLC Song Code" at bounding box center [330, 28] width 36 height 7
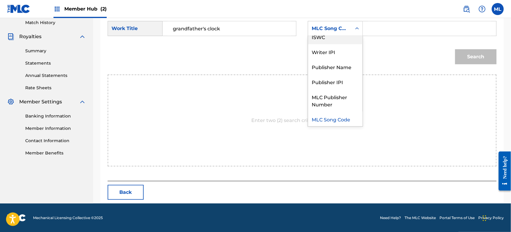
scroll to position [0, 0]
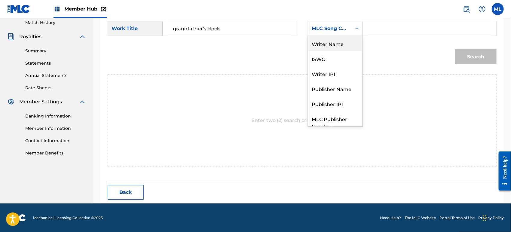
click at [327, 44] on div "Writer Name" at bounding box center [335, 43] width 54 height 15
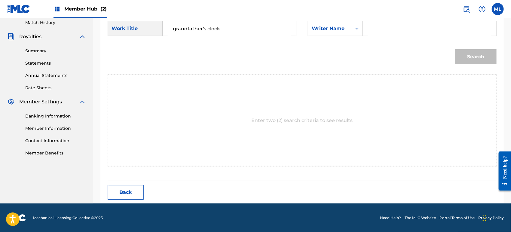
click at [376, 31] on input "Search Form" at bounding box center [429, 28] width 123 height 14
click at [468, 58] on button "Search" at bounding box center [475, 56] width 41 height 15
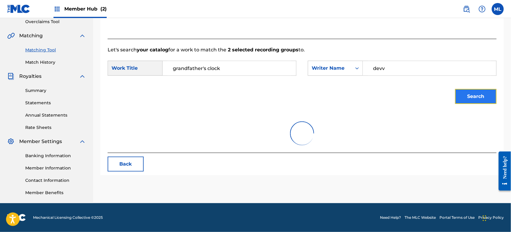
scroll to position [128, 0]
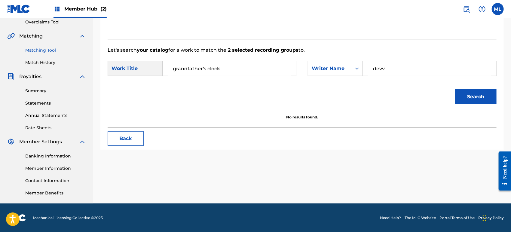
click at [411, 69] on input "devv" at bounding box center [429, 68] width 123 height 14
click at [455, 89] on button "Search" at bounding box center [475, 96] width 41 height 15
type input "[PERSON_NAME]"
click at [455, 89] on button "Search" at bounding box center [475, 96] width 41 height 15
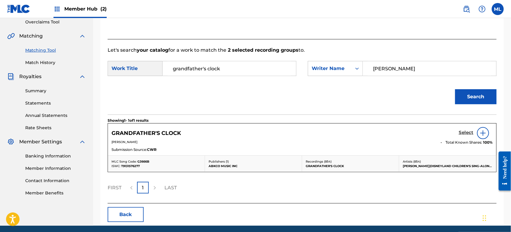
click at [466, 132] on h5 "Select" at bounding box center [466, 133] width 15 height 6
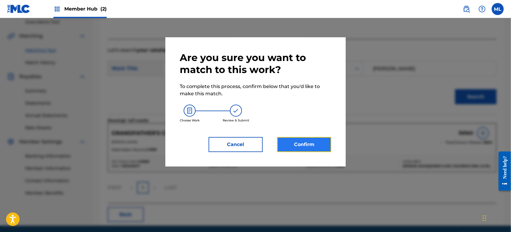
click at [328, 141] on button "Confirm" at bounding box center [304, 144] width 54 height 15
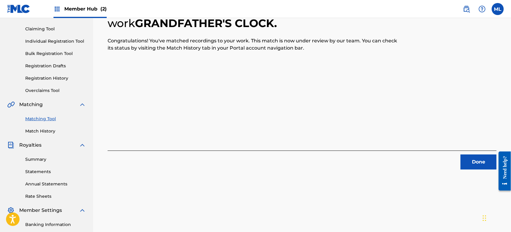
scroll to position [0, 0]
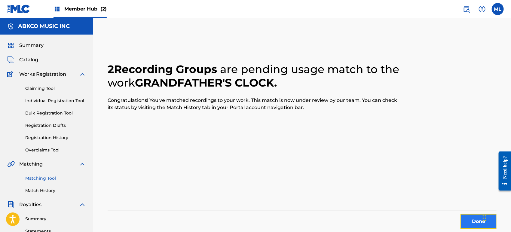
click at [468, 221] on button "Done" at bounding box center [478, 221] width 36 height 15
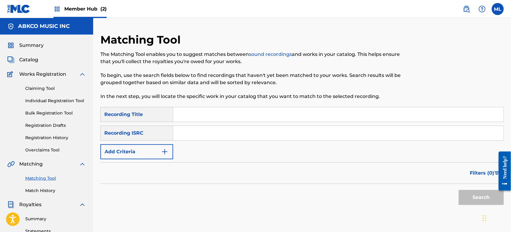
click at [190, 110] on input "Search Form" at bounding box center [338, 114] width 330 height 14
paste input "I Have A Friend Above All Others"
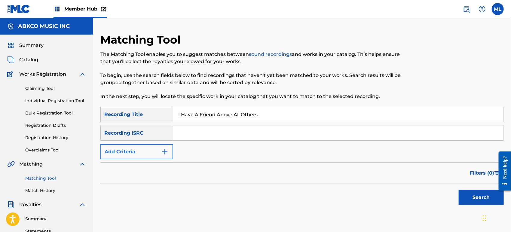
type input "I Have A Friend Above All Others"
click at [151, 150] on button "Add Criteria" at bounding box center [136, 151] width 73 height 15
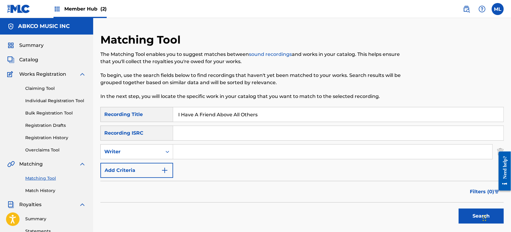
click at [172, 153] on div "Search Form" at bounding box center [167, 151] width 11 height 11
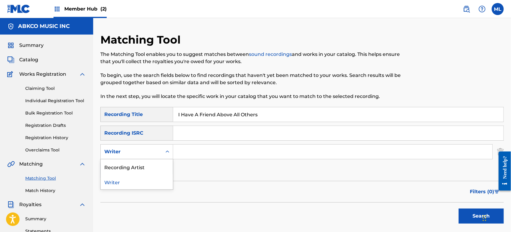
click at [180, 154] on input "Search Form" at bounding box center [332, 152] width 319 height 14
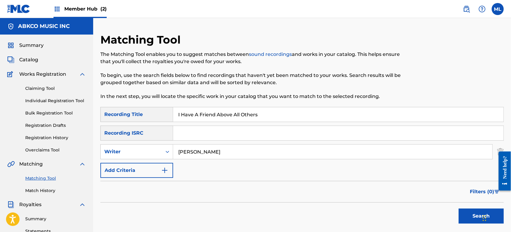
type input "[PERSON_NAME]"
click at [459, 209] on button "Search" at bounding box center [481, 216] width 45 height 15
click at [141, 155] on div "Writer" at bounding box center [131, 151] width 61 height 11
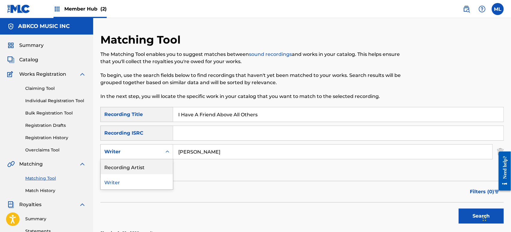
click at [136, 167] on div "Recording Artist" at bounding box center [137, 166] width 72 height 15
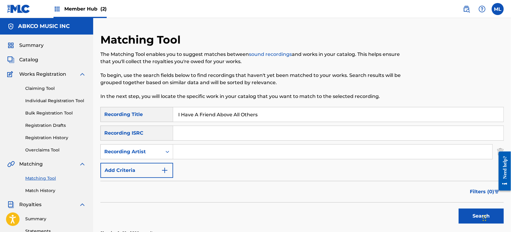
click at [252, 141] on div "SearchWithCriteriab611f651-2659-4a15-bd91-02e218d1d1b1 Recording Title I Have A…" at bounding box center [301, 142] width 403 height 71
click at [248, 153] on input "Search Form" at bounding box center [332, 152] width 319 height 14
click at [459, 209] on button "Search" at bounding box center [481, 216] width 45 height 15
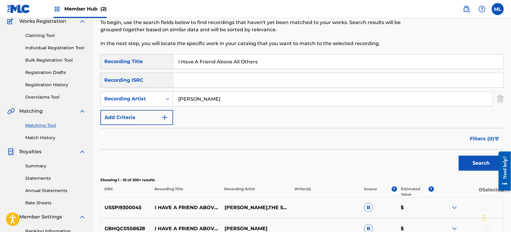
scroll to position [111, 0]
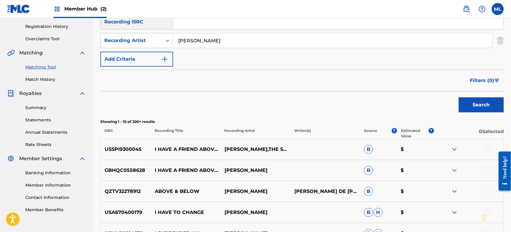
click at [489, 148] on div at bounding box center [487, 149] width 6 height 6
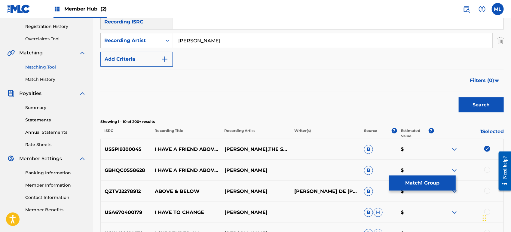
click at [489, 169] on div at bounding box center [487, 170] width 6 height 6
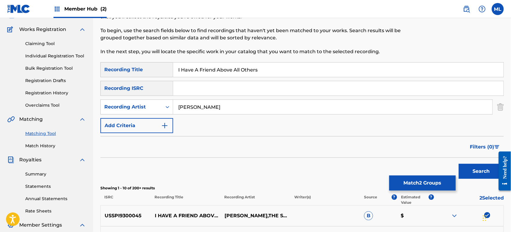
scroll to position [44, 0]
drag, startPoint x: 190, startPoint y: 108, endPoint x: 158, endPoint y: 108, distance: 32.2
click at [158, 108] on div "SearchWithCriteria08dd11a5-4715-4823-9ab7-7d10d1b250e1 Recording Artist [PERSON…" at bounding box center [301, 107] width 403 height 15
type input "soul"
click at [459, 164] on button "Search" at bounding box center [481, 171] width 45 height 15
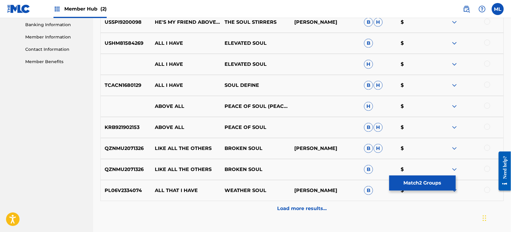
scroll to position [267, 0]
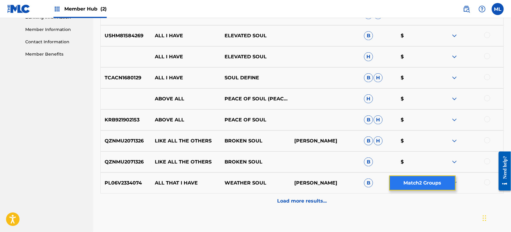
click at [404, 185] on button "Match 2 Groups" at bounding box center [422, 182] width 66 height 15
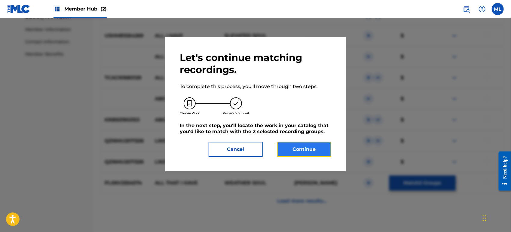
click at [297, 152] on button "Continue" at bounding box center [304, 149] width 54 height 15
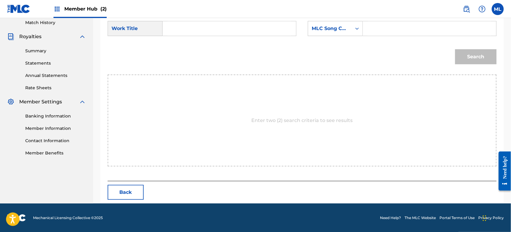
click at [185, 28] on input "Search Form" at bounding box center [229, 28] width 123 height 14
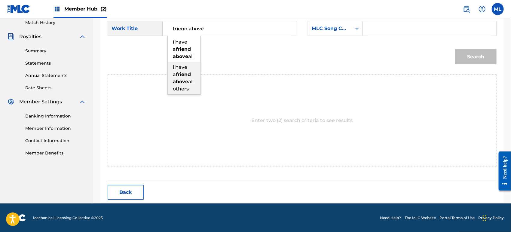
click at [183, 75] on strong "friend" at bounding box center [183, 75] width 15 height 6
type input "i have a friend above all others"
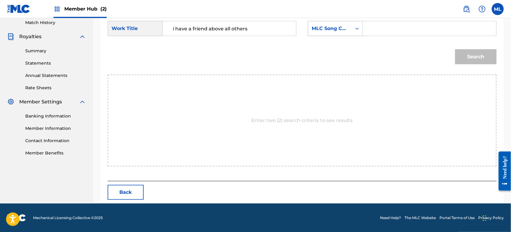
click at [331, 29] on div "MLC Song Code" at bounding box center [330, 28] width 36 height 7
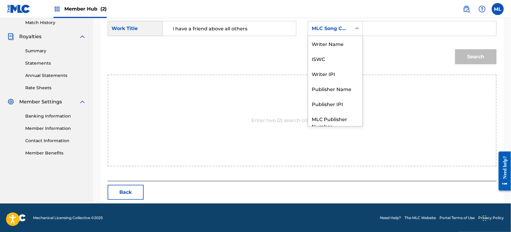
scroll to position [0, 0]
click at [320, 50] on div "Writer Name" at bounding box center [335, 43] width 54 height 15
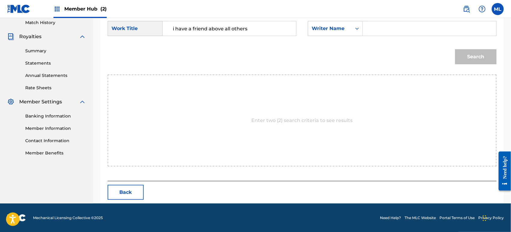
click at [381, 25] on input "Search Form" at bounding box center [429, 28] width 123 height 14
type input "[PERSON_NAME]"
click at [455, 49] on button "Search" at bounding box center [475, 56] width 41 height 15
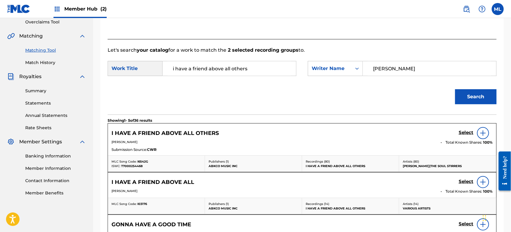
scroll to position [168, 0]
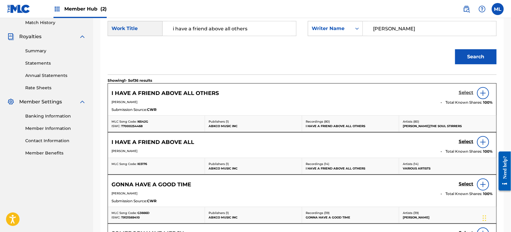
click at [462, 92] on h5 "Select" at bounding box center [466, 93] width 15 height 6
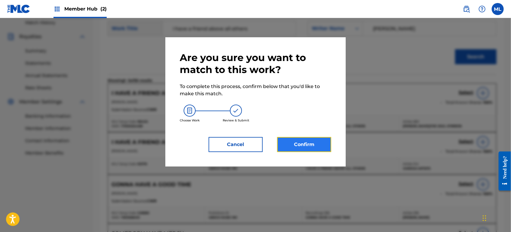
click at [307, 146] on button "Confirm" at bounding box center [304, 144] width 54 height 15
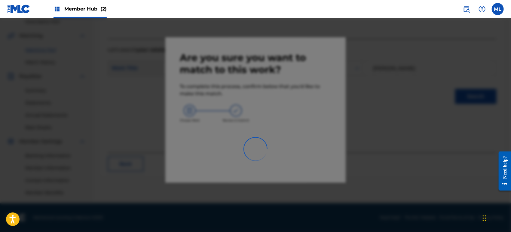
scroll to position [128, 0]
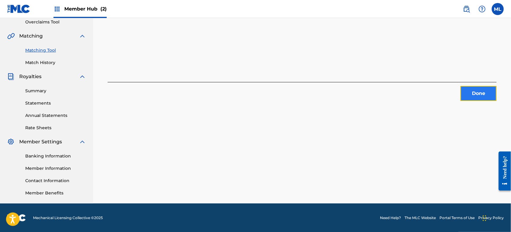
click at [467, 94] on button "Done" at bounding box center [478, 93] width 36 height 15
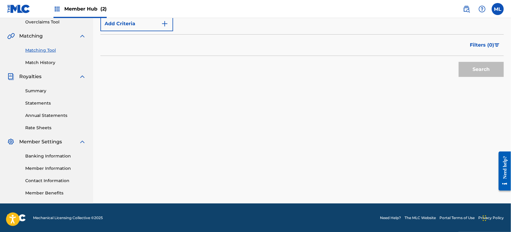
scroll to position [39, 0]
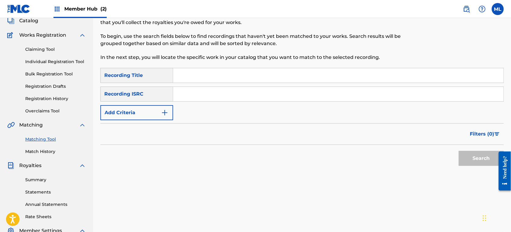
click at [193, 76] on input "Search Form" at bounding box center [338, 75] width 330 height 14
paste input "I'll Never Come Running Back To You"
type input "I'll Never Come Running Back To You"
click at [469, 154] on button "Search" at bounding box center [481, 158] width 45 height 15
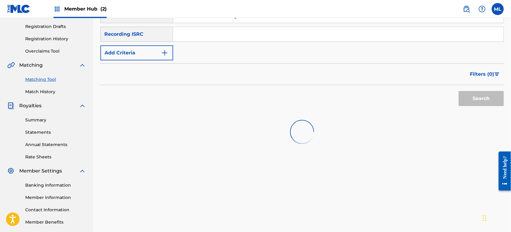
scroll to position [106, 0]
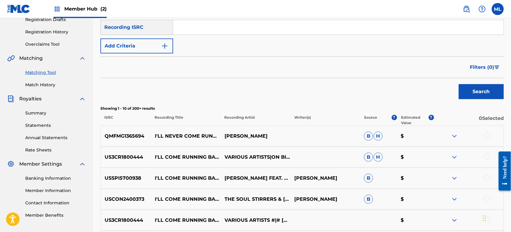
click at [488, 136] on div at bounding box center [487, 136] width 6 height 6
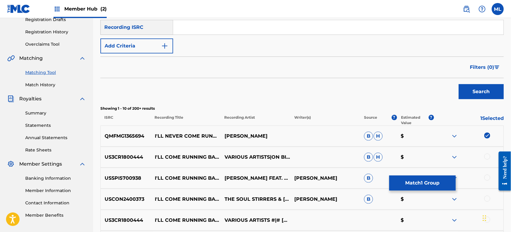
click at [486, 157] on div at bounding box center [469, 157] width 70 height 7
click at [488, 158] on div at bounding box center [487, 157] width 6 height 6
click at [488, 174] on div "USSPI5700938 I'LL COME RUNNING BACK TO YOU [PERSON_NAME] FEAT. THE SOUL STIRRER…" at bounding box center [301, 178] width 403 height 21
click at [488, 175] on div at bounding box center [487, 178] width 6 height 6
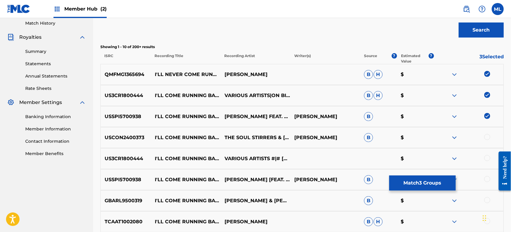
scroll to position [173, 0]
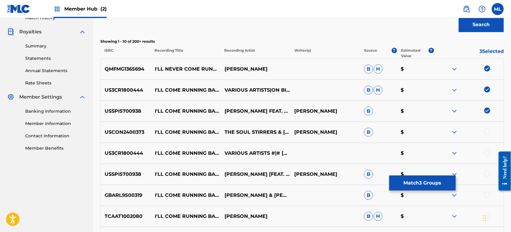
click at [490, 134] on div at bounding box center [469, 132] width 70 height 7
click at [487, 129] on div at bounding box center [487, 132] width 6 height 6
click at [486, 173] on div at bounding box center [487, 174] width 6 height 6
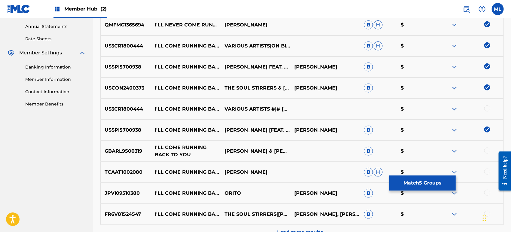
scroll to position [195, 0]
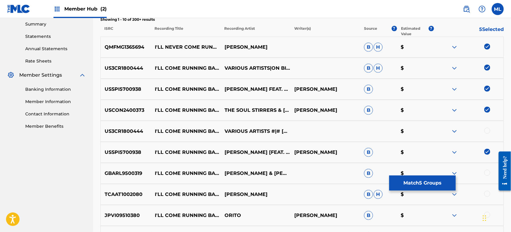
click at [486, 66] on img at bounding box center [487, 68] width 6 height 6
click at [489, 90] on img at bounding box center [487, 89] width 6 height 6
click at [488, 108] on img at bounding box center [487, 110] width 6 height 6
click at [486, 152] on img at bounding box center [487, 152] width 6 height 6
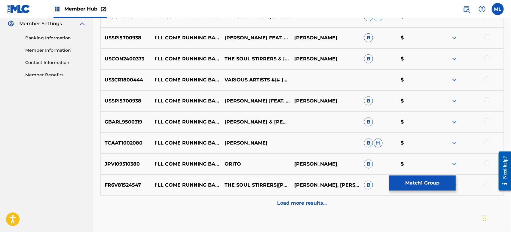
scroll to position [262, 0]
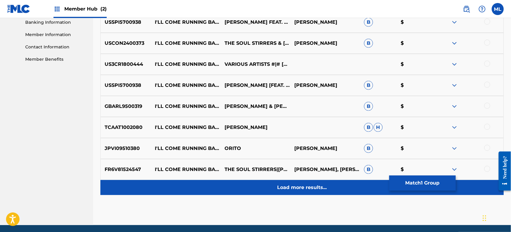
click at [292, 182] on div "Load more results..." at bounding box center [301, 187] width 403 height 15
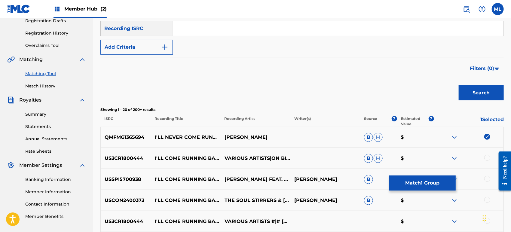
scroll to position [48, 0]
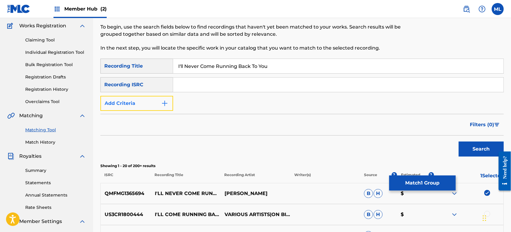
click at [142, 101] on button "Add Criteria" at bounding box center [136, 103] width 73 height 15
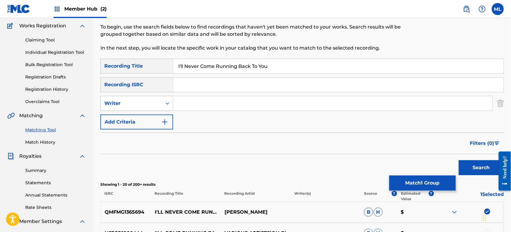
click at [144, 102] on div "Writer" at bounding box center [131, 103] width 54 height 7
click at [214, 108] on input "Search Form" at bounding box center [332, 103] width 319 height 14
type input "[PERSON_NAME]"
click at [459, 160] on button "Search" at bounding box center [481, 167] width 45 height 15
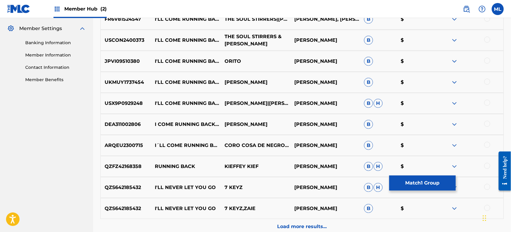
scroll to position [249, 0]
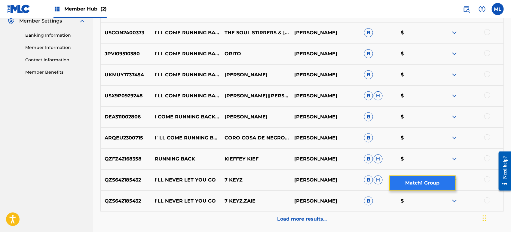
click at [416, 182] on button "Match 1 Group" at bounding box center [422, 182] width 66 height 15
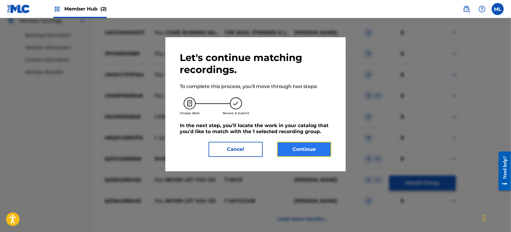
click at [315, 151] on button "Continue" at bounding box center [304, 149] width 54 height 15
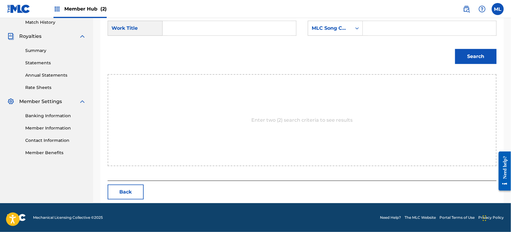
scroll to position [168, 0]
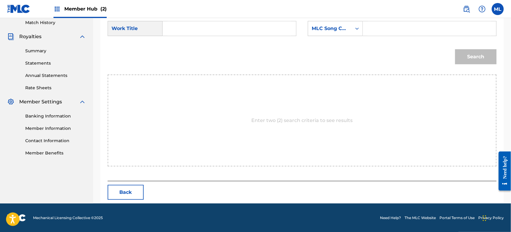
click at [195, 28] on input "Search Form" at bounding box center [229, 28] width 123 height 14
click at [193, 51] on div "i'll never come ru nning back to you" at bounding box center [184, 57] width 33 height 40
type input "i'll never come running back to you"
click at [324, 27] on div "MLC Song Code" at bounding box center [330, 28] width 36 height 7
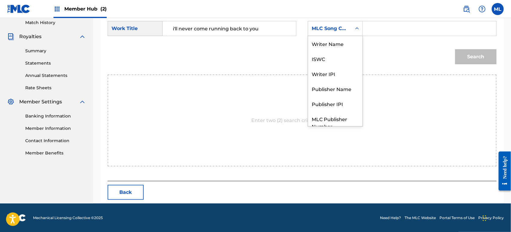
scroll to position [0, 0]
drag, startPoint x: 329, startPoint y: 45, endPoint x: 338, endPoint y: 41, distance: 9.4
click at [329, 45] on div "Writer Name" at bounding box center [335, 43] width 54 height 15
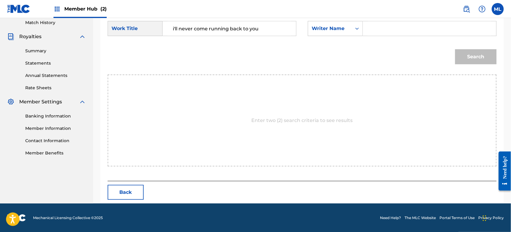
click at [368, 32] on input "Search Form" at bounding box center [429, 28] width 123 height 14
type input "[PERSON_NAME]"
click at [455, 49] on button "Search" at bounding box center [475, 56] width 41 height 15
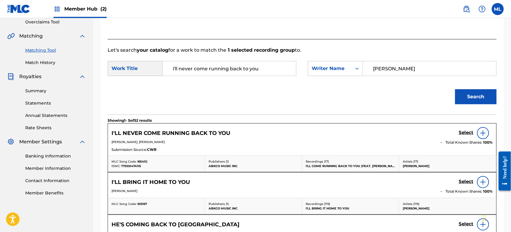
scroll to position [168, 0]
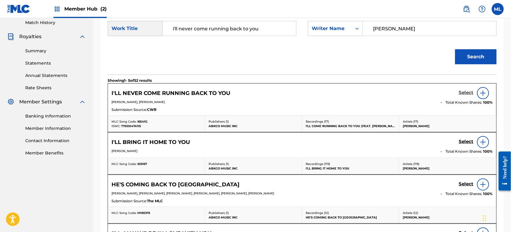
click at [464, 91] on h5 "Select" at bounding box center [466, 93] width 15 height 6
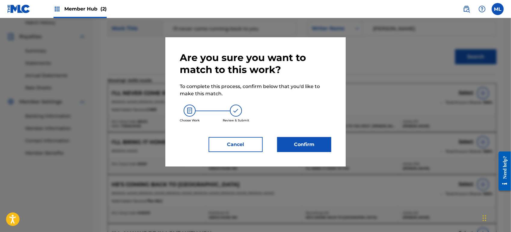
click at [298, 153] on div "Are you sure you want to match to this work? To complete this process, confirm …" at bounding box center [255, 101] width 180 height 129
click at [297, 146] on button "Confirm" at bounding box center [304, 144] width 54 height 15
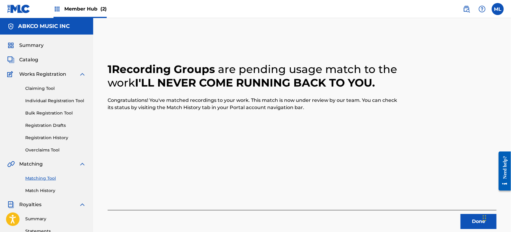
scroll to position [0, 0]
click at [463, 221] on button "Done" at bounding box center [478, 221] width 36 height 15
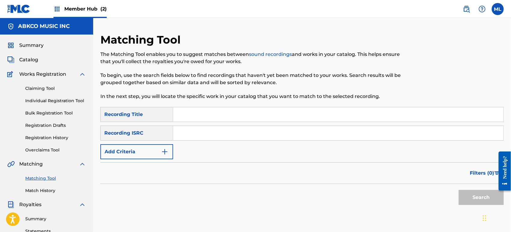
click at [187, 117] on input "Search Form" at bounding box center [338, 114] width 330 height 14
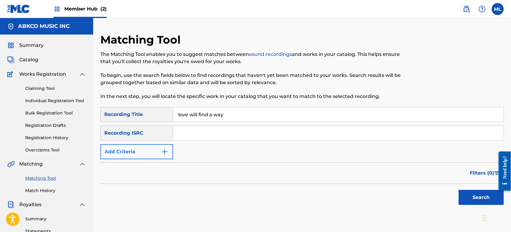
type input "love will find a way"
click at [140, 153] on button "Add Criteria" at bounding box center [136, 151] width 73 height 15
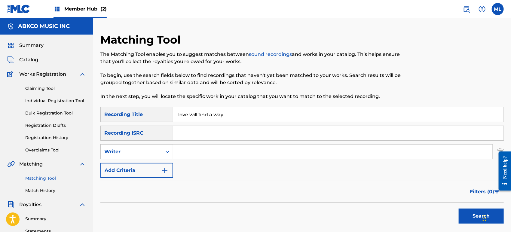
click at [196, 154] on input "Search Form" at bounding box center [332, 152] width 319 height 14
type input "[PERSON_NAME]"
click at [459, 209] on button "Search" at bounding box center [481, 216] width 45 height 15
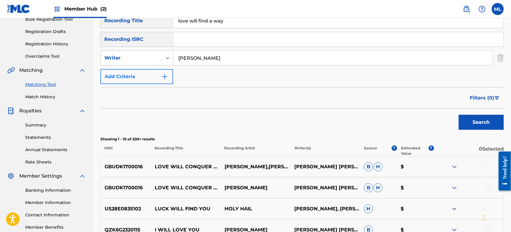
scroll to position [89, 0]
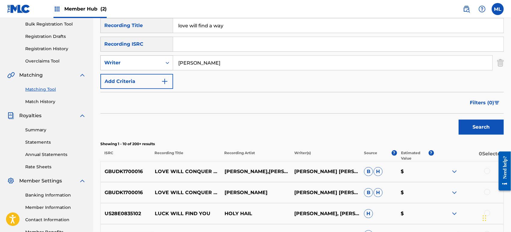
click at [134, 65] on div "Writer" at bounding box center [131, 62] width 54 height 7
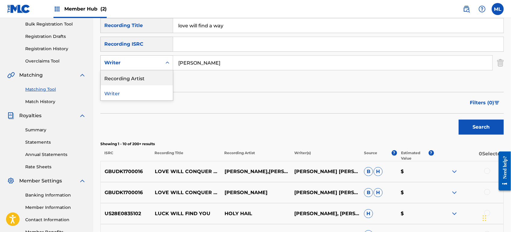
click at [139, 83] on div "Recording Artist" at bounding box center [137, 77] width 72 height 15
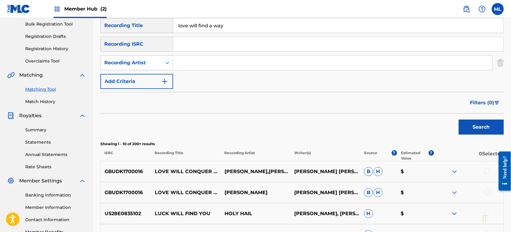
click at [205, 67] on input "Search Form" at bounding box center [332, 63] width 319 height 14
type input "[PERSON_NAME]"
click at [459, 120] on button "Search" at bounding box center [481, 127] width 45 height 15
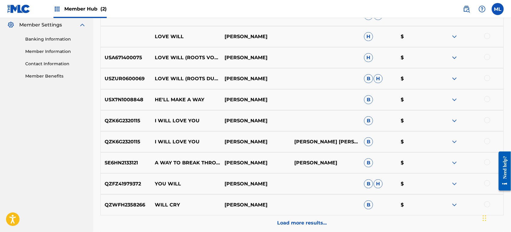
scroll to position [54, 0]
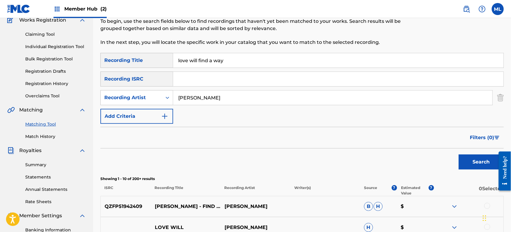
drag, startPoint x: 190, startPoint y: 58, endPoint x: 343, endPoint y: 68, distance: 152.7
click at [343, 68] on div "SearchWithCriteriab611f651-2659-4a15-bd91-02e218d1d1b1 Recording Title love wil…" at bounding box center [301, 88] width 403 height 71
type input "love me"
click at [459, 154] on button "Search" at bounding box center [481, 161] width 45 height 15
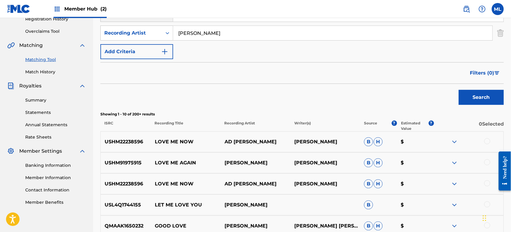
scroll to position [32, 0]
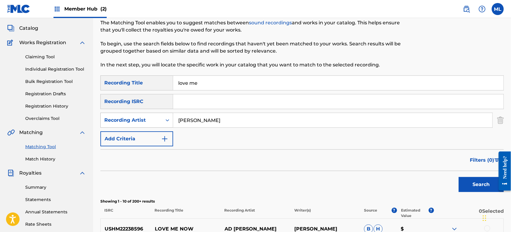
click at [149, 117] on div "Recording Artist" at bounding box center [131, 120] width 54 height 7
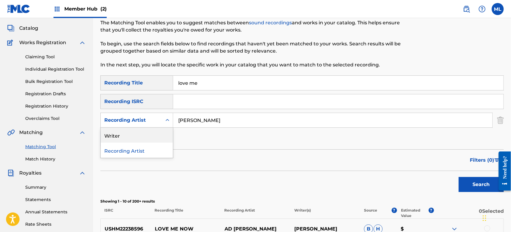
click at [142, 135] on div "Writer" at bounding box center [137, 135] width 72 height 15
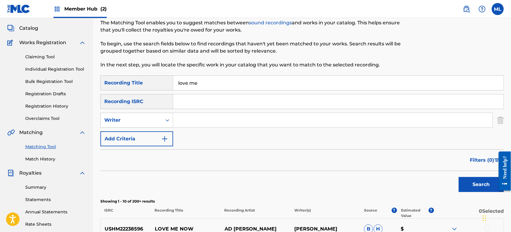
drag, startPoint x: 160, startPoint y: 128, endPoint x: 201, endPoint y: 126, distance: 40.7
click at [201, 126] on input "Search Form" at bounding box center [332, 120] width 319 height 14
type input "[PERSON_NAME]"
click at [478, 185] on button "Search" at bounding box center [481, 184] width 45 height 15
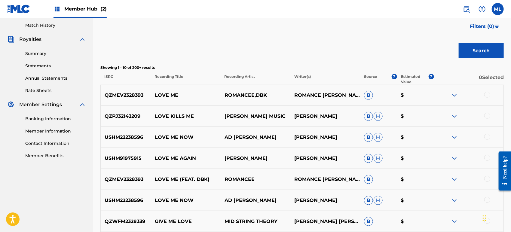
scroll to position [54, 0]
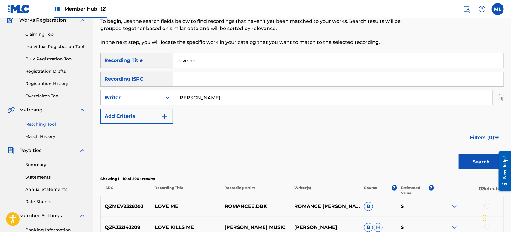
click at [205, 57] on input "love me" at bounding box center [338, 60] width 330 height 14
drag, startPoint x: 201, startPoint y: 64, endPoint x: 148, endPoint y: 62, distance: 53.8
click at [148, 62] on div "SearchWithCriteriab611f651-2659-4a15-bd91-02e218d1d1b1 Recording Title love me" at bounding box center [301, 60] width 403 height 15
type input "i love you"
click at [459, 154] on button "Search" at bounding box center [481, 161] width 45 height 15
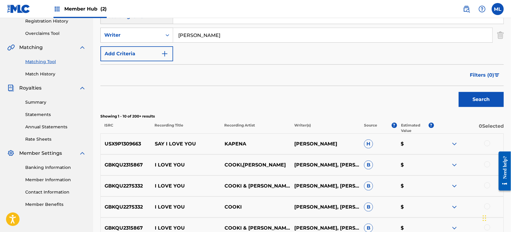
scroll to position [76, 0]
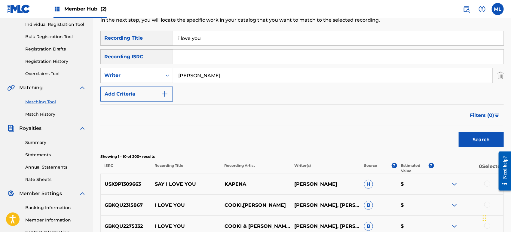
click at [178, 75] on input "[PERSON_NAME]" at bounding box center [332, 75] width 319 height 14
type input "[PERSON_NAME]"
click at [459, 132] on button "Search" at bounding box center [481, 139] width 45 height 15
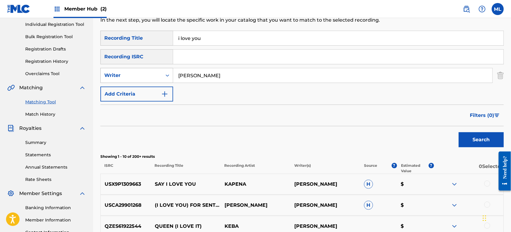
click at [138, 75] on div "Writer" at bounding box center [131, 75] width 54 height 7
click at [137, 93] on div "Recording Artist" at bounding box center [137, 90] width 72 height 15
click at [219, 66] on div "SearchWithCriteriab611f651-2659-4a15-bd91-02e218d1d1b1 Recording Title i love y…" at bounding box center [301, 66] width 403 height 71
click at [224, 73] on input "Search Form" at bounding box center [332, 75] width 319 height 14
type input "[PERSON_NAME]"
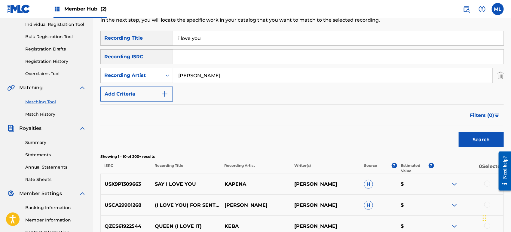
click at [459, 132] on button "Search" at bounding box center [481, 139] width 45 height 15
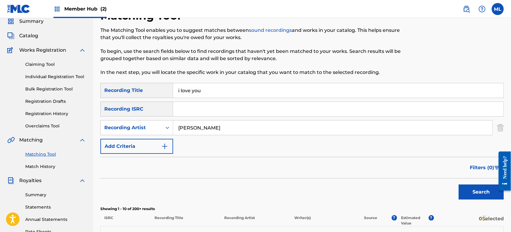
scroll to position [0, 0]
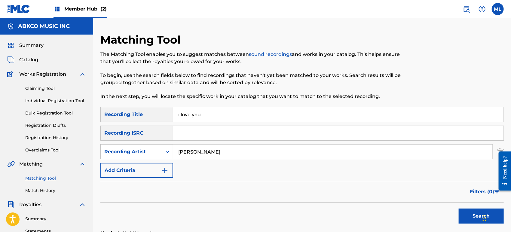
drag, startPoint x: 190, startPoint y: 115, endPoint x: 155, endPoint y: 114, distance: 34.9
click at [155, 114] on div "SearchWithCriteriab611f651-2659-4a15-bd91-02e218d1d1b1 Recording Title i love y…" at bounding box center [301, 114] width 403 height 15
type input "memory lane"
click at [459, 209] on button "Search" at bounding box center [481, 216] width 45 height 15
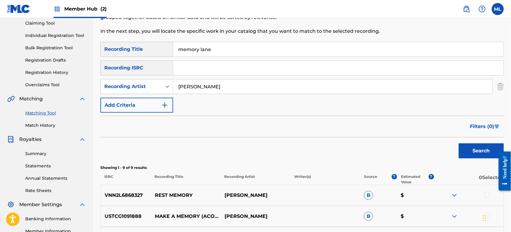
scroll to position [22, 0]
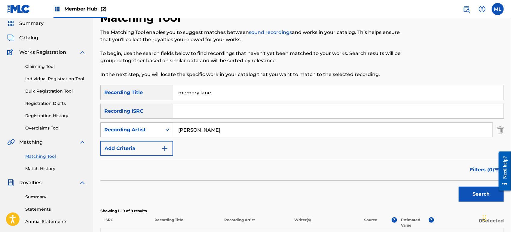
drag, startPoint x: 193, startPoint y: 126, endPoint x: 163, endPoint y: 131, distance: 30.2
click at [163, 131] on div "SearchWithCriteria9e63bfb0-f603-4fe8-ac45-8787422f4565 Recording Artist [PERSON…" at bounding box center [301, 129] width 403 height 15
type input "soul"
click at [459, 187] on button "Search" at bounding box center [481, 194] width 45 height 15
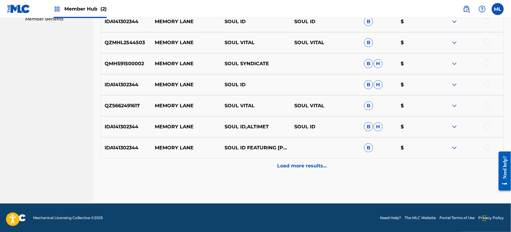
scroll to position [124, 0]
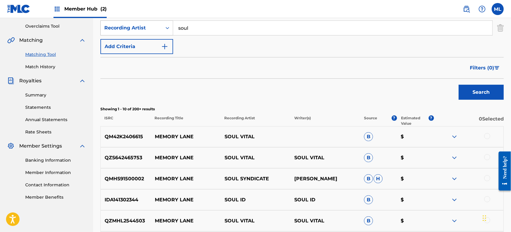
click at [155, 33] on div "Recording Artist" at bounding box center [136, 27] width 73 height 15
click at [150, 39] on div "Writer" at bounding box center [137, 42] width 72 height 15
click at [196, 31] on input "Search Form" at bounding box center [332, 28] width 319 height 14
type input "[PERSON_NAME]"
click at [459, 85] on button "Search" at bounding box center [481, 92] width 45 height 15
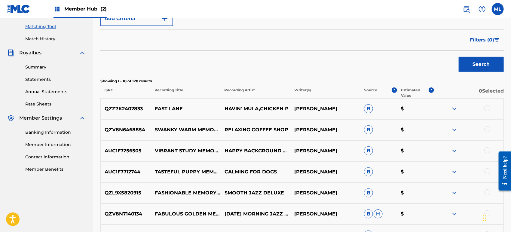
scroll to position [35, 0]
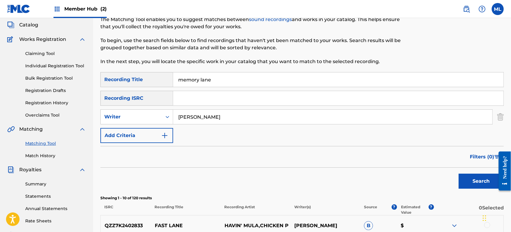
drag, startPoint x: 222, startPoint y: 80, endPoint x: 150, endPoint y: 75, distance: 71.6
click at [150, 75] on div "SearchWithCriteriab611f651-2659-4a15-bd91-02e218d1d1b1 Recording Title memory l…" at bounding box center [301, 79] width 403 height 15
paste input "Oh [PERSON_NAME] Don't You Weep"
type input "Oh [PERSON_NAME] Don't You Weep"
click at [465, 180] on button "Search" at bounding box center [481, 181] width 45 height 15
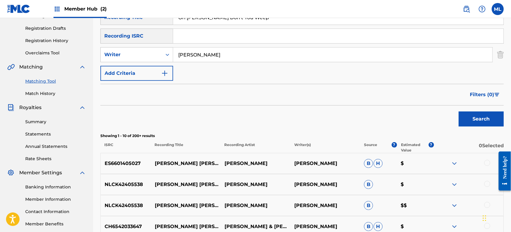
scroll to position [57, 0]
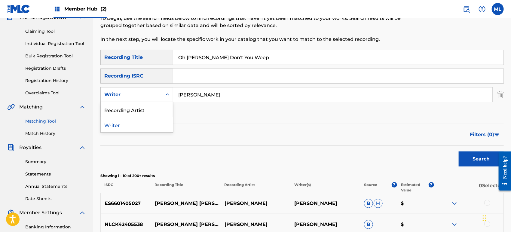
click at [148, 97] on div "Writer" at bounding box center [131, 94] width 54 height 7
click at [148, 105] on div "Recording Artist" at bounding box center [137, 109] width 72 height 15
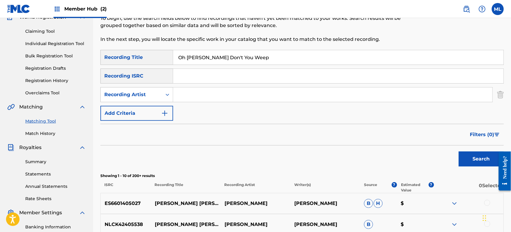
click at [200, 99] on input "Search Form" at bounding box center [332, 94] width 319 height 14
type input "[PERSON_NAME]"
click at [470, 157] on button "Search" at bounding box center [481, 158] width 45 height 15
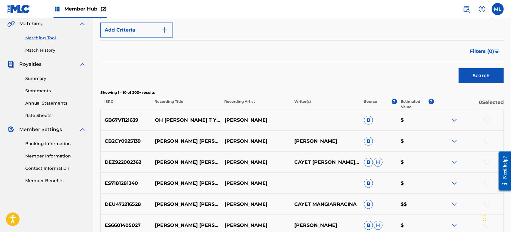
scroll to position [168, 0]
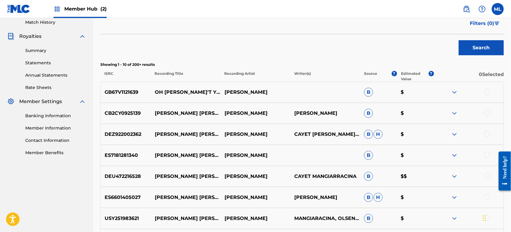
click at [488, 89] on div at bounding box center [487, 92] width 6 height 6
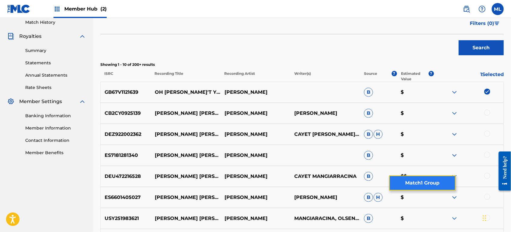
click at [417, 186] on button "Match 1 Group" at bounding box center [422, 182] width 66 height 15
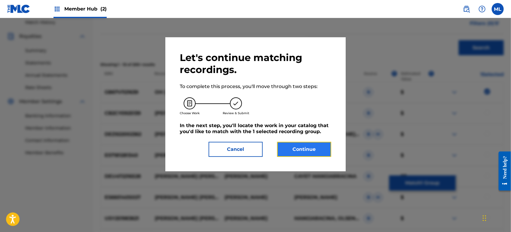
click at [321, 151] on button "Continue" at bounding box center [304, 149] width 54 height 15
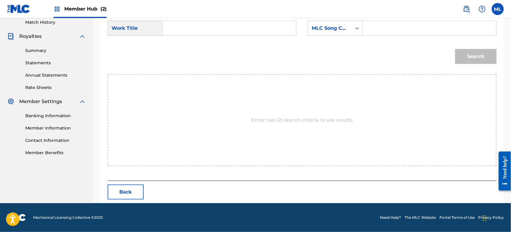
scroll to position [168, 0]
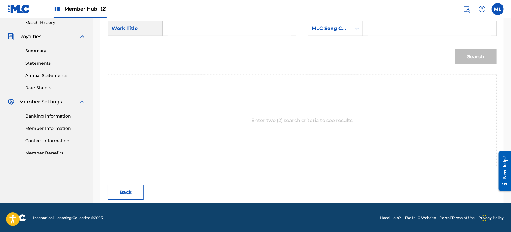
click at [181, 26] on input "Search Form" at bounding box center [229, 28] width 123 height 14
click at [185, 50] on strong "don't" at bounding box center [179, 49] width 13 height 6
type input "oh [PERSON_NAME] don't you weep"
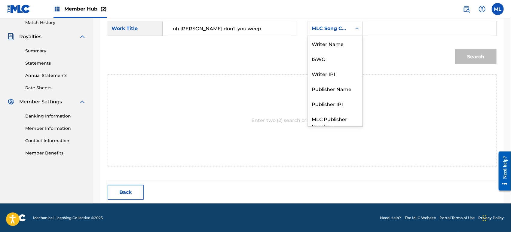
click at [314, 28] on div "MLC Song Code" at bounding box center [330, 28] width 36 height 7
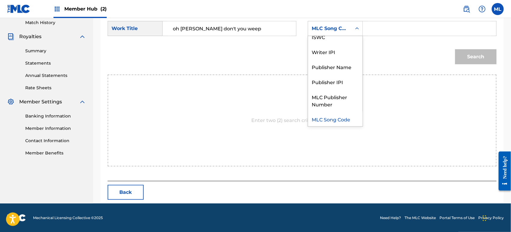
scroll to position [0, 0]
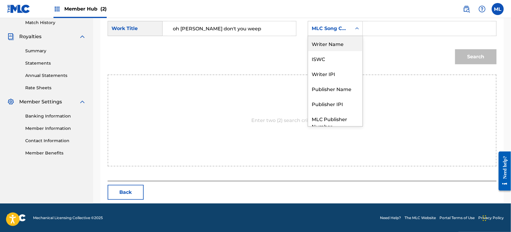
click at [331, 48] on div "Writer Name" at bounding box center [335, 43] width 54 height 15
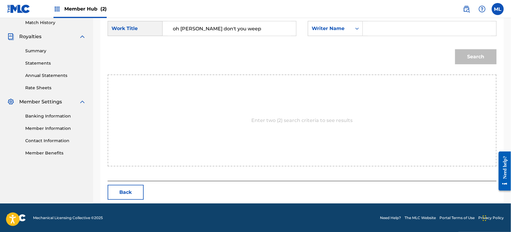
click at [381, 28] on input "Search Form" at bounding box center [429, 28] width 123 height 14
type input "[PERSON_NAME]"
click at [455, 49] on button "Search" at bounding box center [475, 56] width 41 height 15
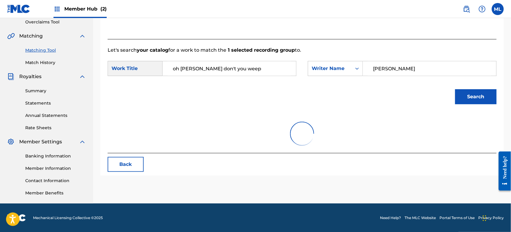
scroll to position [168, 0]
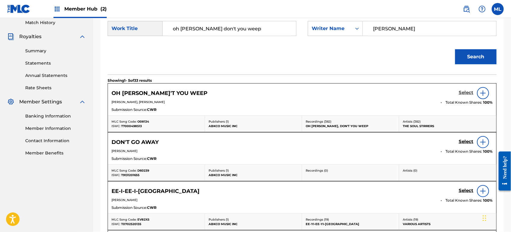
click at [462, 93] on h5 "Select" at bounding box center [466, 93] width 15 height 6
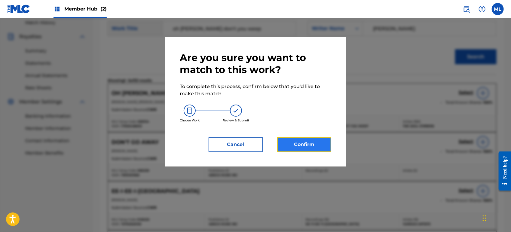
click at [287, 143] on button "Confirm" at bounding box center [304, 144] width 54 height 15
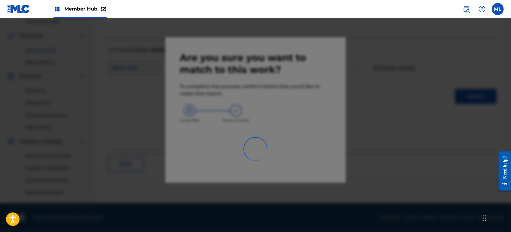
scroll to position [128, 0]
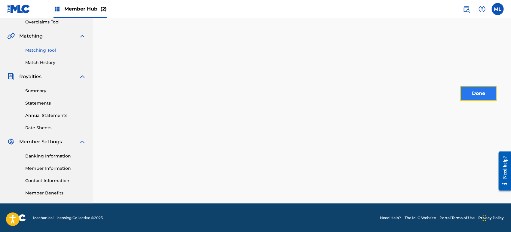
click at [474, 95] on button "Done" at bounding box center [478, 93] width 36 height 15
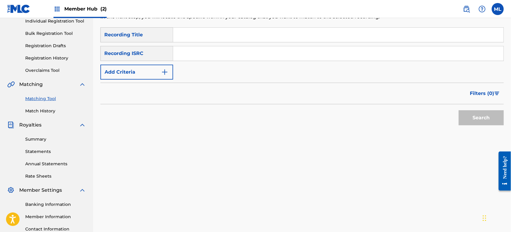
scroll to position [0, 0]
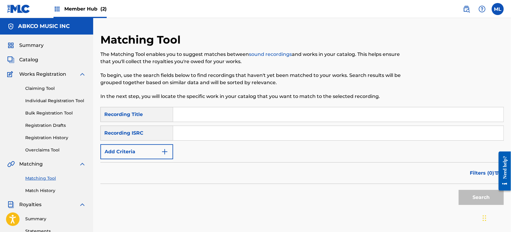
click at [239, 116] on input "Search Form" at bounding box center [338, 114] width 330 height 14
paste input "Twistin' In The Kitchen With [PERSON_NAME]"
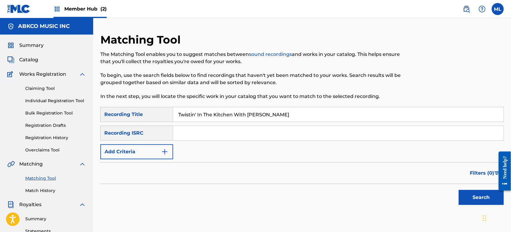
type input "Twistin' In The Kitchen With [PERSON_NAME]"
click at [459, 190] on button "Search" at bounding box center [481, 197] width 45 height 15
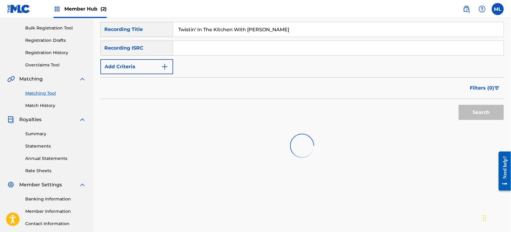
scroll to position [128, 0]
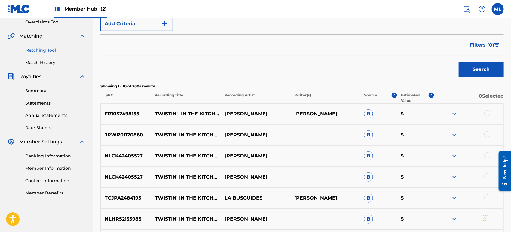
click at [486, 114] on div at bounding box center [487, 113] width 6 height 6
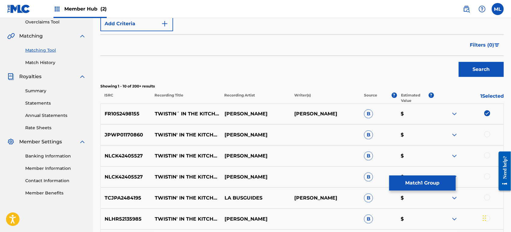
click at [486, 134] on div at bounding box center [487, 134] width 6 height 6
click at [486, 157] on div at bounding box center [487, 155] width 6 height 6
click at [487, 177] on div at bounding box center [487, 176] width 6 height 6
click at [486, 199] on div at bounding box center [487, 197] width 6 height 6
click at [486, 199] on img at bounding box center [487, 197] width 6 height 6
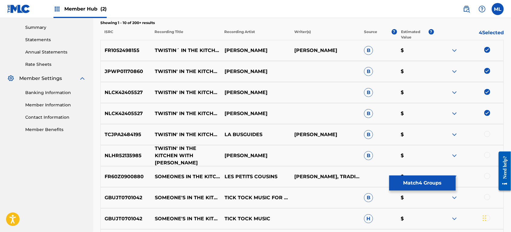
scroll to position [195, 0]
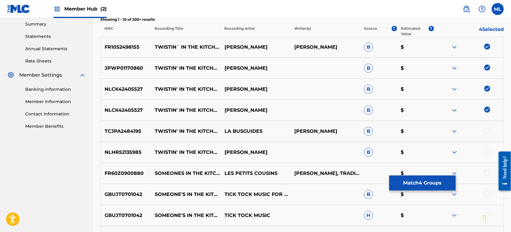
click at [486, 153] on div at bounding box center [487, 152] width 6 height 6
click at [488, 173] on div at bounding box center [487, 173] width 6 height 6
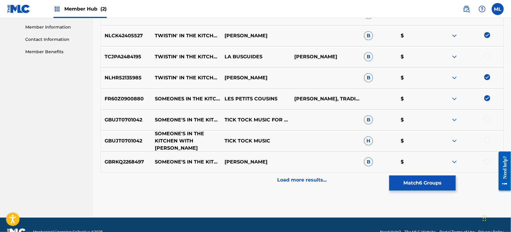
scroll to position [283, 0]
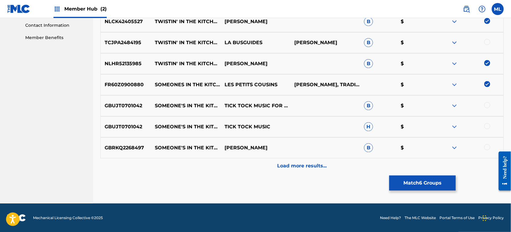
click at [487, 145] on div at bounding box center [487, 147] width 6 height 6
click at [487, 127] on div at bounding box center [487, 126] width 6 height 6
click at [487, 108] on div at bounding box center [469, 105] width 70 height 7
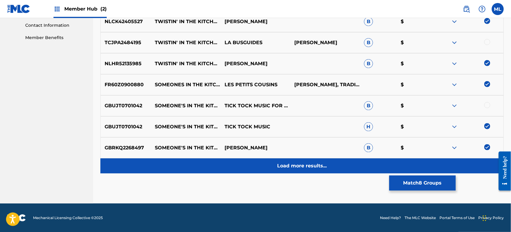
click at [276, 167] on div "Load more results..." at bounding box center [301, 165] width 403 height 15
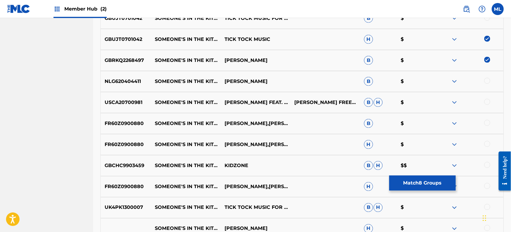
scroll to position [328, 0]
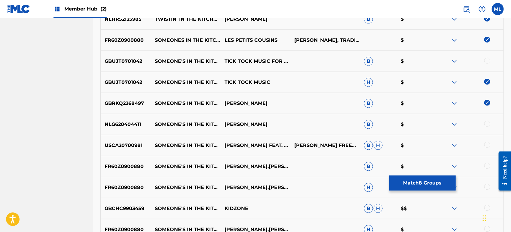
click at [488, 62] on div at bounding box center [487, 61] width 6 height 6
click at [487, 122] on div at bounding box center [487, 124] width 6 height 6
click at [486, 144] on div at bounding box center [487, 145] width 6 height 6
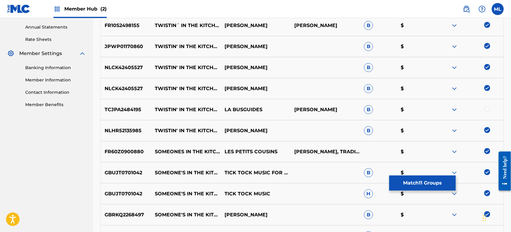
scroll to position [239, 0]
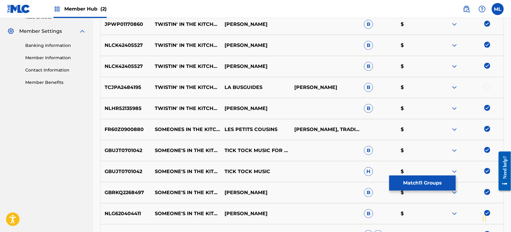
click at [486, 131] on img at bounding box center [487, 129] width 6 height 6
click at [488, 152] on img at bounding box center [487, 150] width 6 height 6
click at [486, 171] on img at bounding box center [487, 171] width 6 height 6
click at [488, 193] on img at bounding box center [487, 192] width 6 height 6
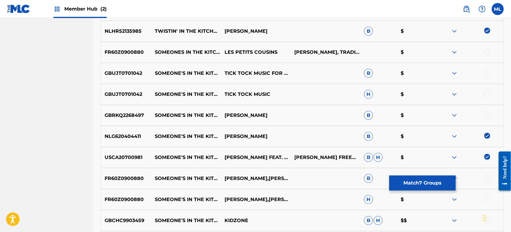
scroll to position [328, 0]
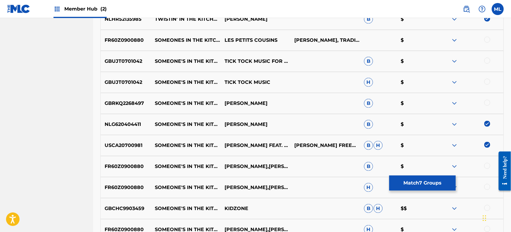
click at [487, 125] on img at bounding box center [487, 124] width 6 height 6
click at [488, 145] on img at bounding box center [487, 145] width 6 height 6
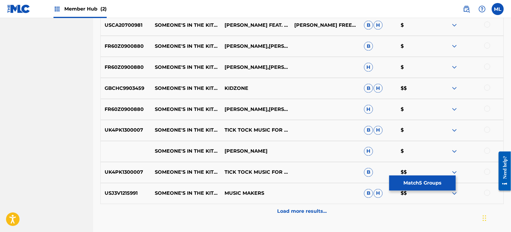
scroll to position [462, 0]
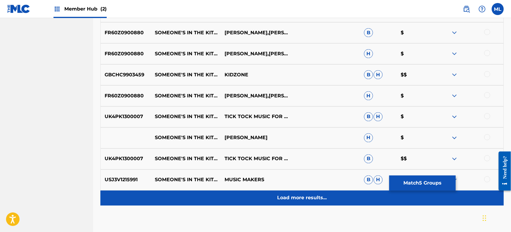
click at [274, 199] on div "Load more results..." at bounding box center [301, 197] width 403 height 15
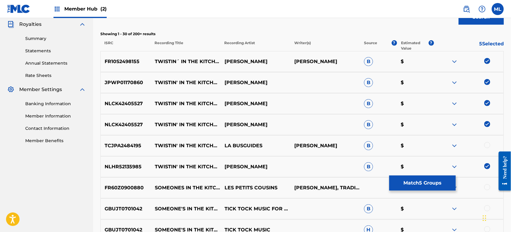
scroll to position [84, 0]
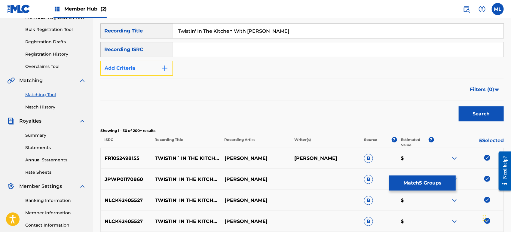
click at [126, 72] on button "Add Criteria" at bounding box center [136, 68] width 73 height 15
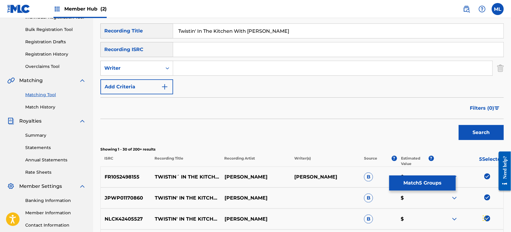
click at [192, 74] on input "Search Form" at bounding box center [332, 68] width 319 height 14
type input "[PERSON_NAME]"
click at [459, 125] on button "Search" at bounding box center [481, 132] width 45 height 15
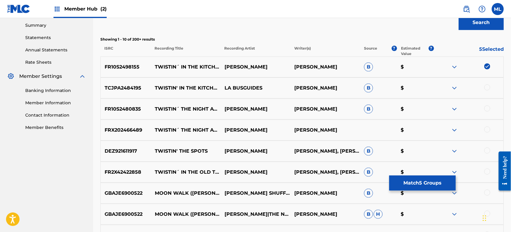
scroll to position [195, 0]
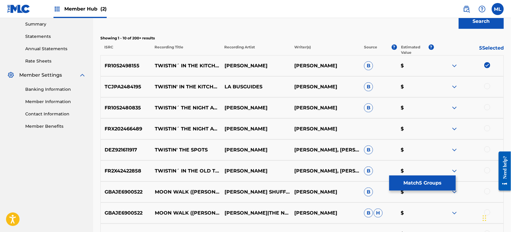
click at [488, 84] on div at bounding box center [487, 86] width 6 height 6
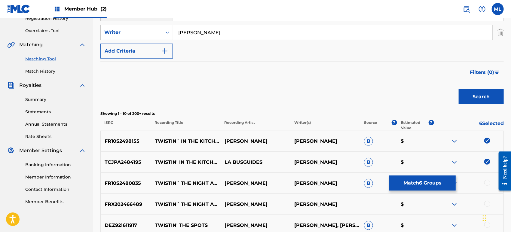
scroll to position [79, 0]
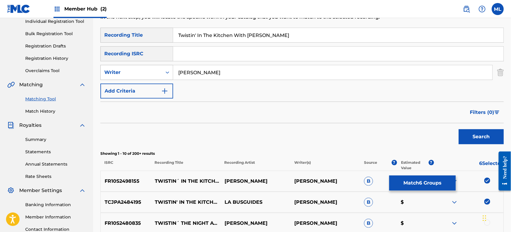
click at [143, 72] on div "Writer" at bounding box center [131, 72] width 54 height 7
click at [143, 90] on div "Recording Artist" at bounding box center [137, 87] width 72 height 15
click at [196, 82] on div "SearchWithCriteriab611f651-2659-4a15-bd91-02e218d1d1b1 Recording Title Twistin'…" at bounding box center [301, 63] width 403 height 71
click at [194, 74] on input "Search Form" at bounding box center [332, 72] width 319 height 14
type input "[PERSON_NAME]"
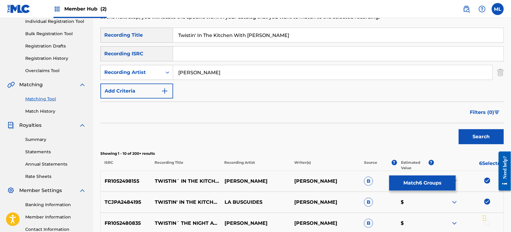
click at [459, 129] on button "Search" at bounding box center [481, 136] width 45 height 15
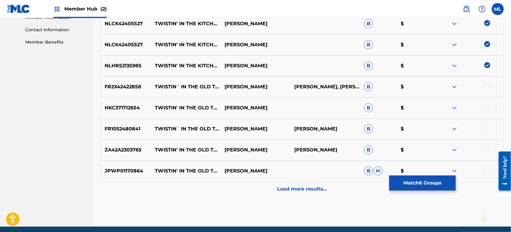
scroll to position [280, 0]
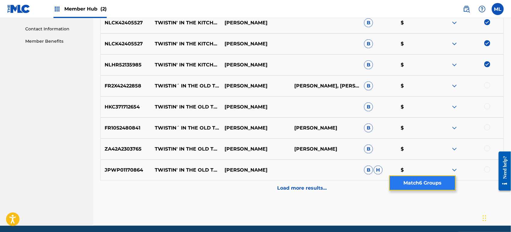
click at [411, 183] on button "Match 6 Groups" at bounding box center [422, 182] width 66 height 15
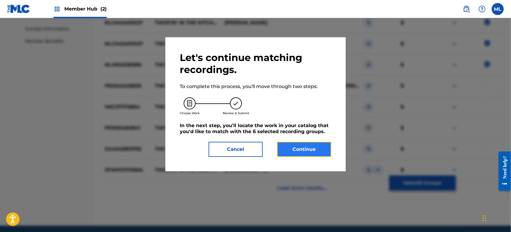
click at [301, 150] on button "Continue" at bounding box center [304, 149] width 54 height 15
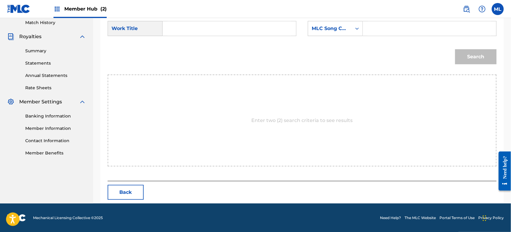
click at [182, 26] on input "Search Form" at bounding box center [229, 28] width 123 height 14
click at [182, 55] on span "the kitchen with [PERSON_NAME]" at bounding box center [194, 52] width 42 height 27
type input "twistin' in the kitchen with [PERSON_NAME]"
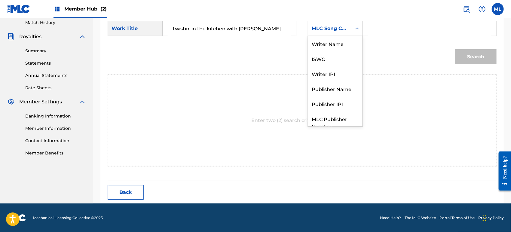
click at [336, 28] on div "MLC Song Code" at bounding box center [330, 28] width 36 height 7
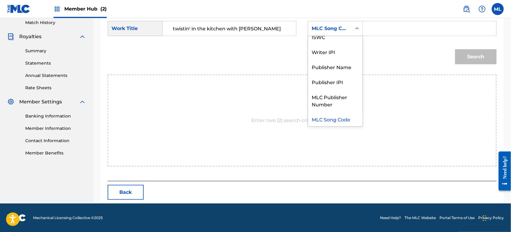
scroll to position [0, 0]
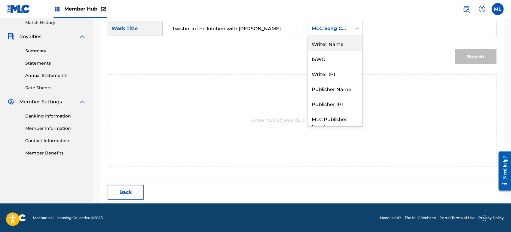
click at [334, 41] on div "Writer Name" at bounding box center [335, 43] width 54 height 15
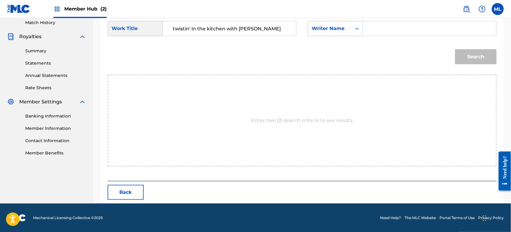
click at [370, 23] on input "Search Form" at bounding box center [429, 28] width 123 height 14
type input "[PERSON_NAME]"
click at [455, 49] on button "Search" at bounding box center [475, 56] width 41 height 15
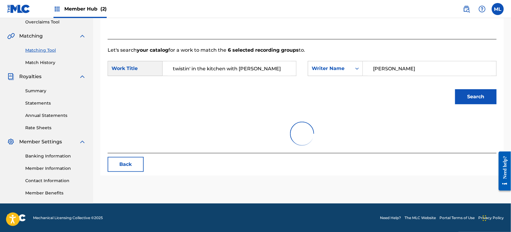
scroll to position [168, 0]
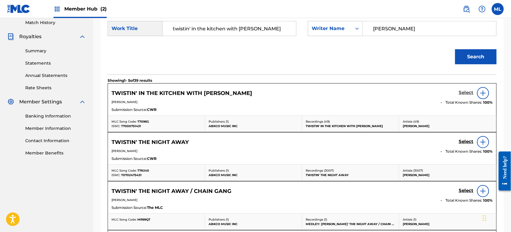
click at [463, 94] on h5 "Select" at bounding box center [466, 93] width 15 height 6
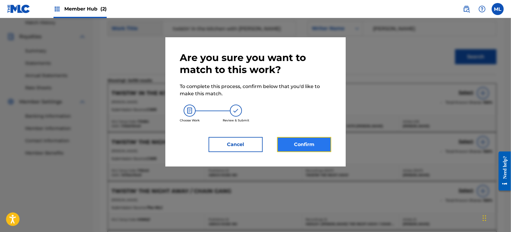
click at [317, 143] on button "Confirm" at bounding box center [304, 144] width 54 height 15
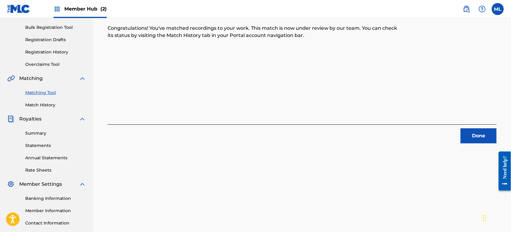
scroll to position [61, 0]
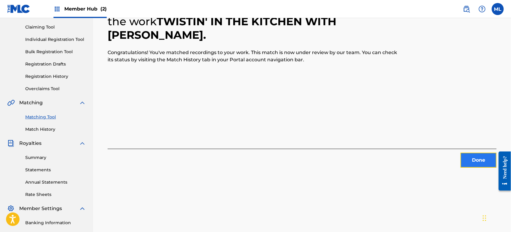
click at [473, 156] on button "Done" at bounding box center [478, 160] width 36 height 15
